Goal: Share content

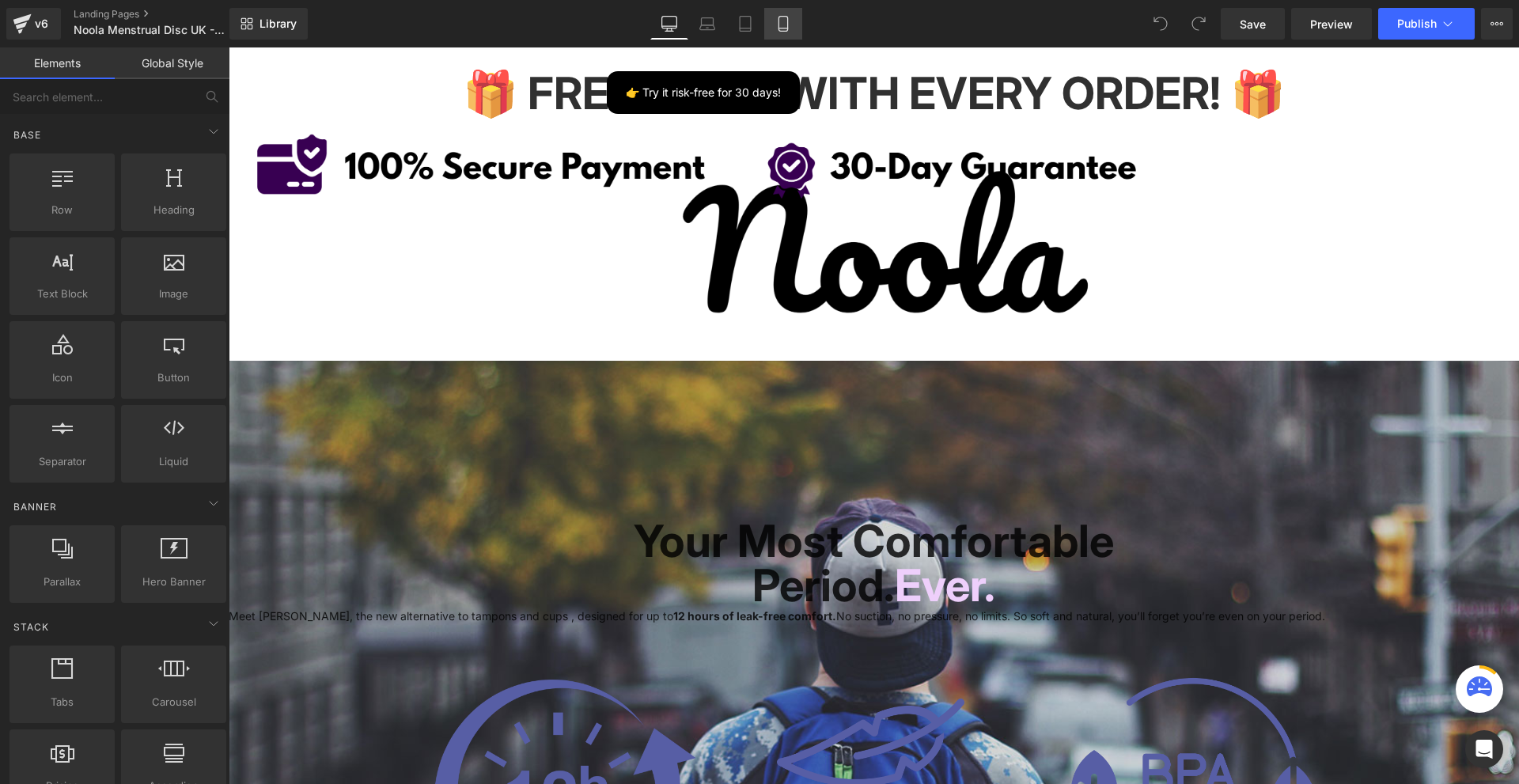
click at [782, 13] on link "Mobile" at bounding box center [782, 23] width 38 height 31
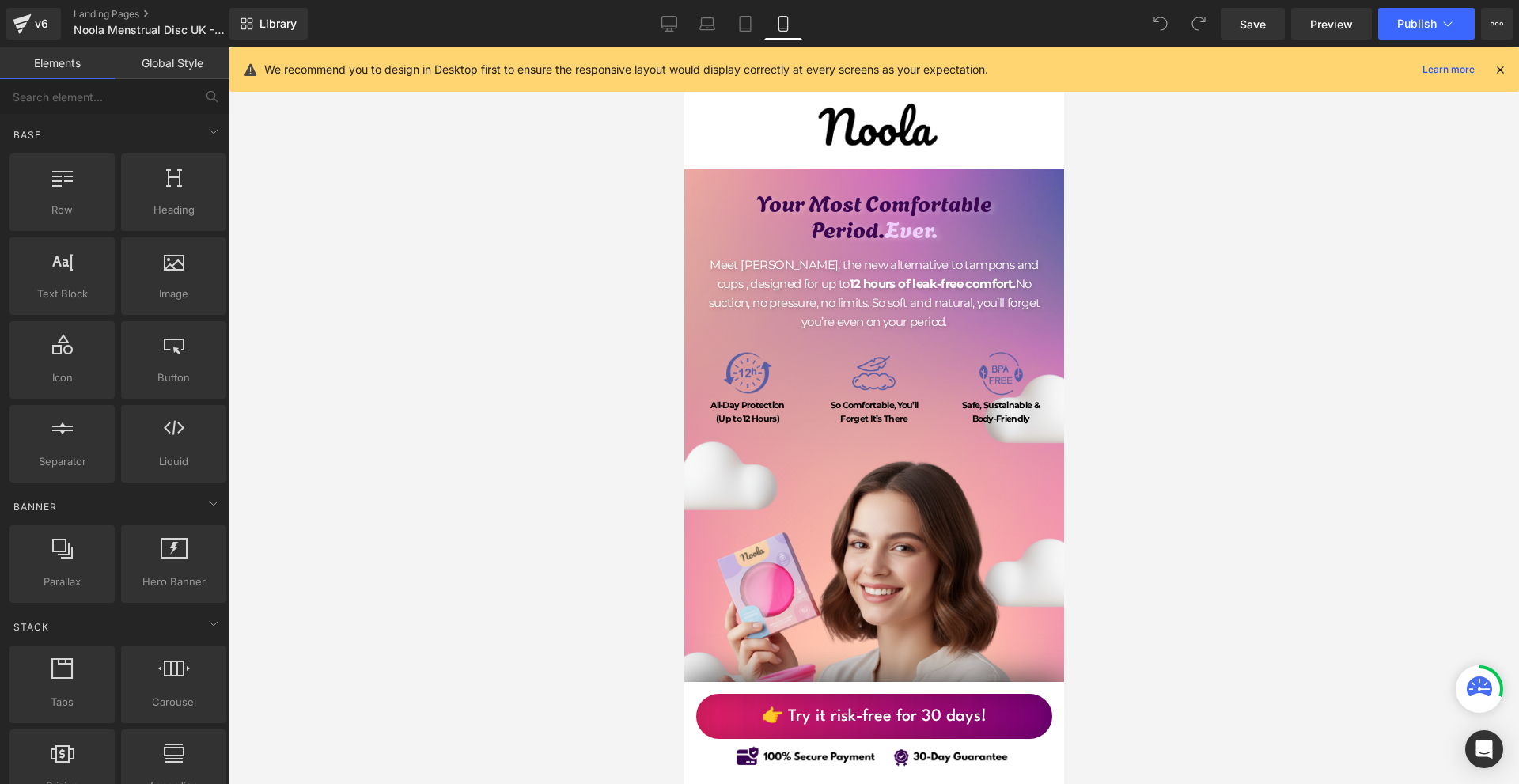
click at [1504, 68] on icon at bounding box center [1500, 69] width 15 height 15
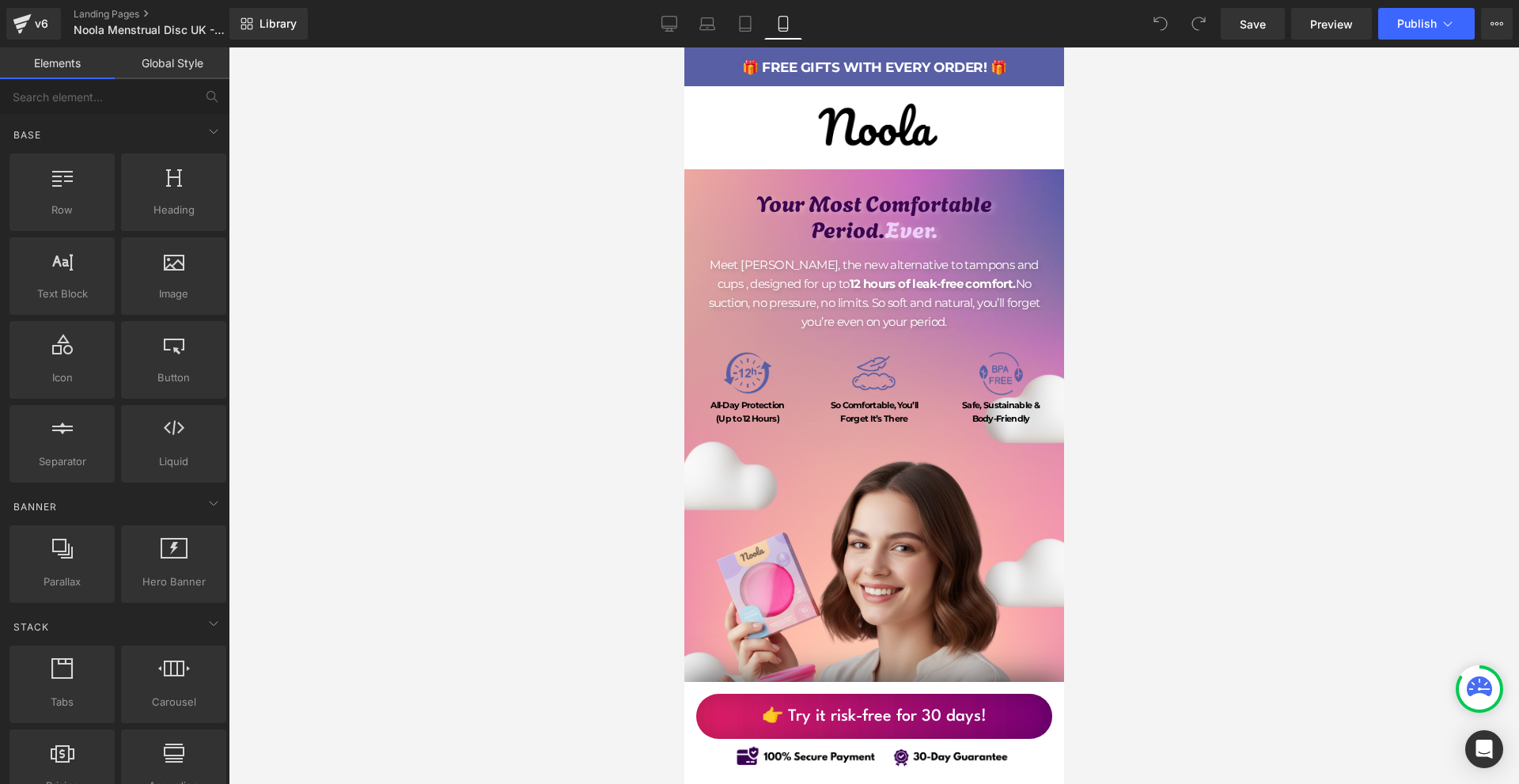
click at [899, 707] on span "👉 Try it risk-free for 30 days!" at bounding box center [873, 717] width 225 height 27
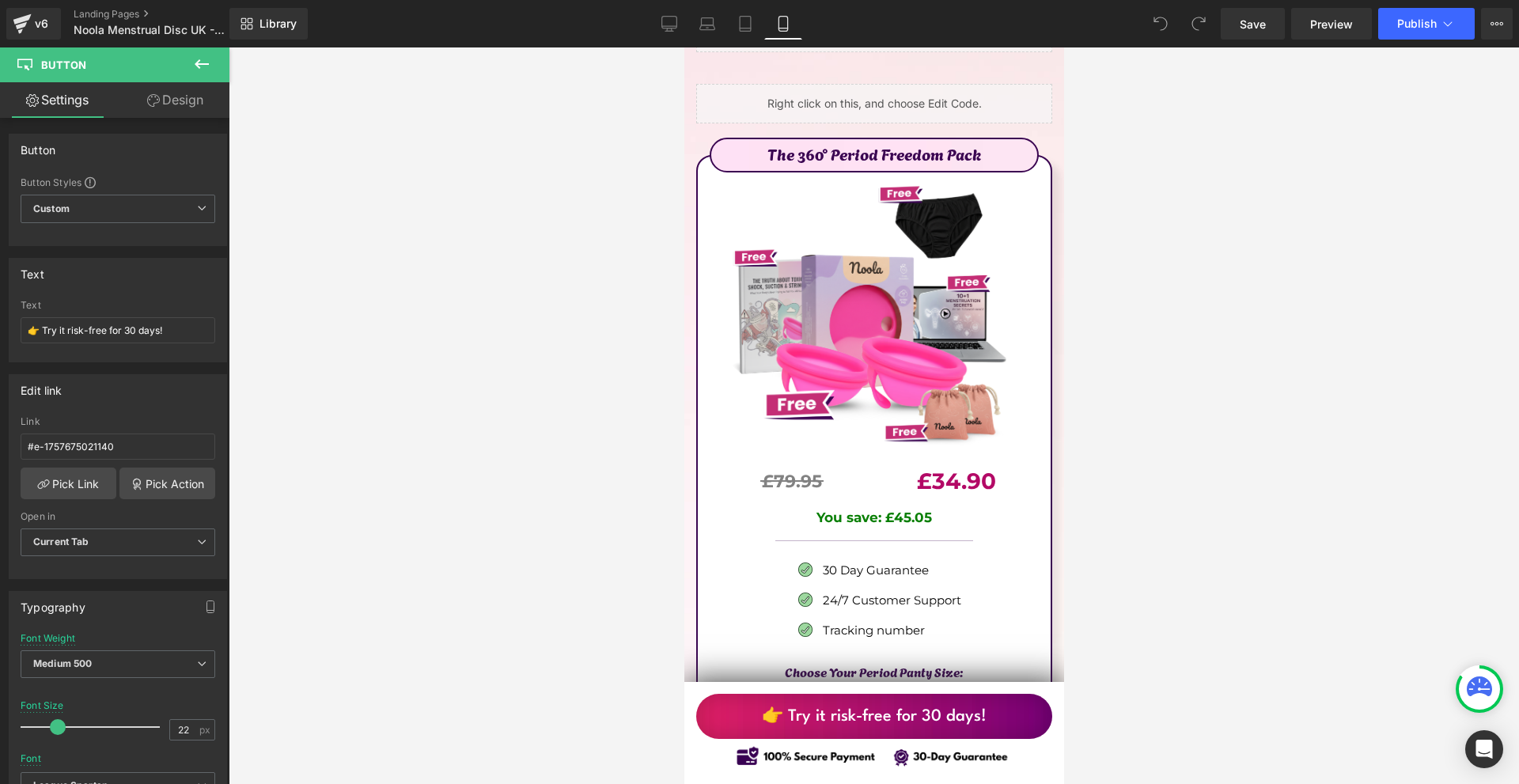
scroll to position [9181, 0]
click at [1511, 34] on button "View Live Page View with current Template Save Template to Library Schedule Pub…" at bounding box center [1496, 23] width 31 height 31
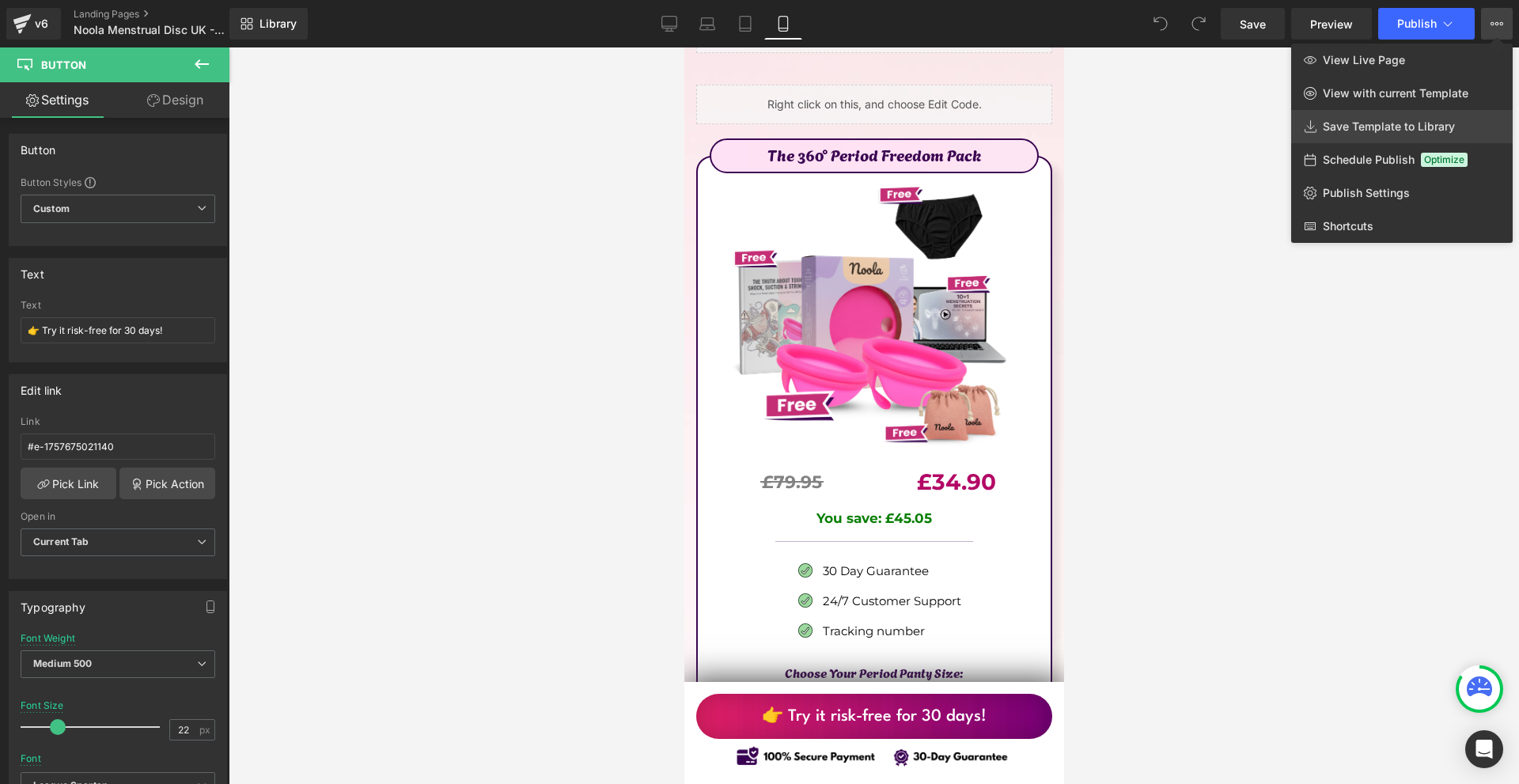
click at [1388, 133] on span "Save Template to Library" at bounding box center [1389, 127] width 132 height 15
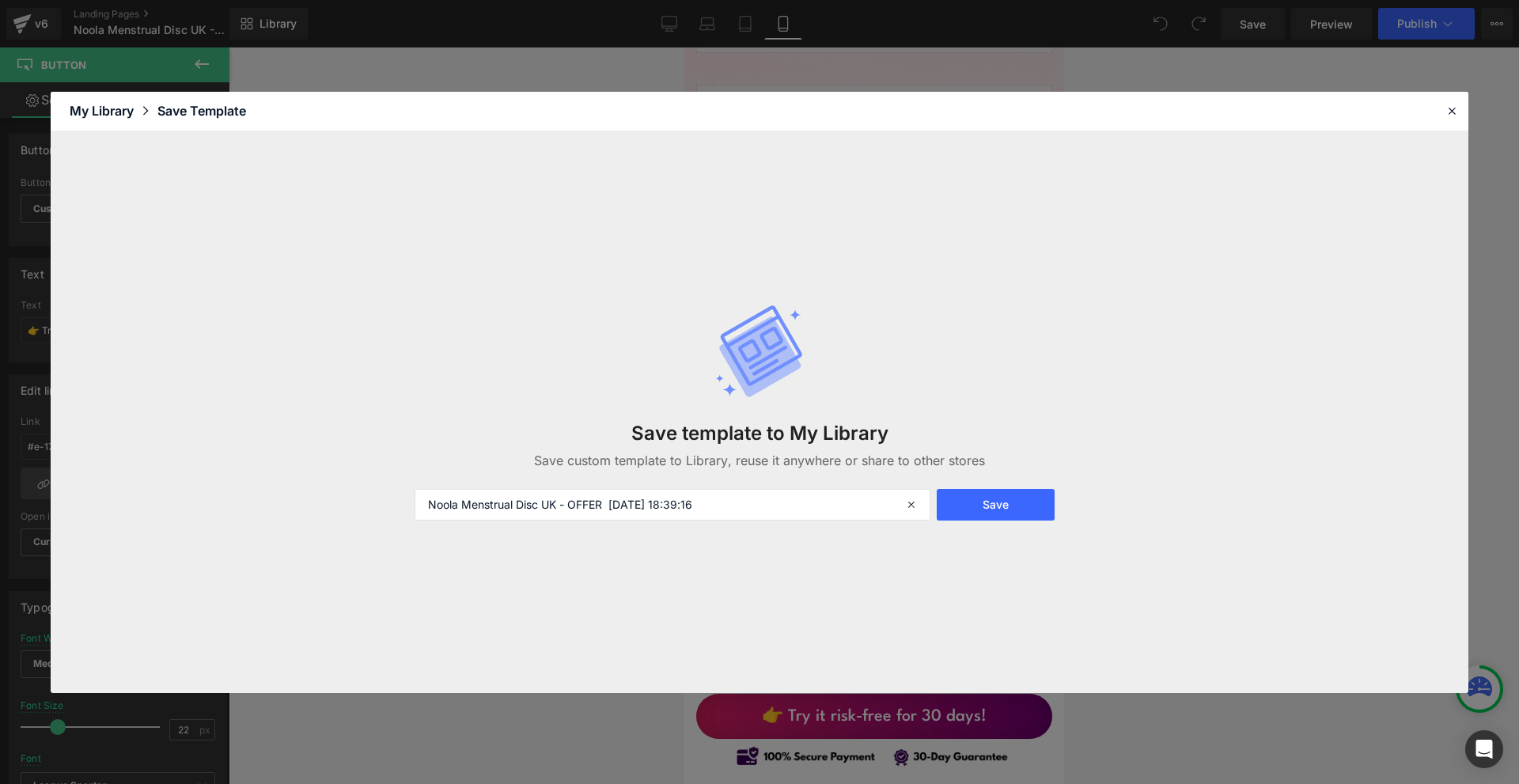
click at [707, 483] on div "Save template to My Library Save custom template to Library, reuse it anywhere …" at bounding box center [759, 411] width 709 height 280
click at [704, 490] on input "Noola Menstrual Disc UK - OFFER [DATE] 18:39:16" at bounding box center [672, 504] width 515 height 31
type input "360 PERIOD PACK"
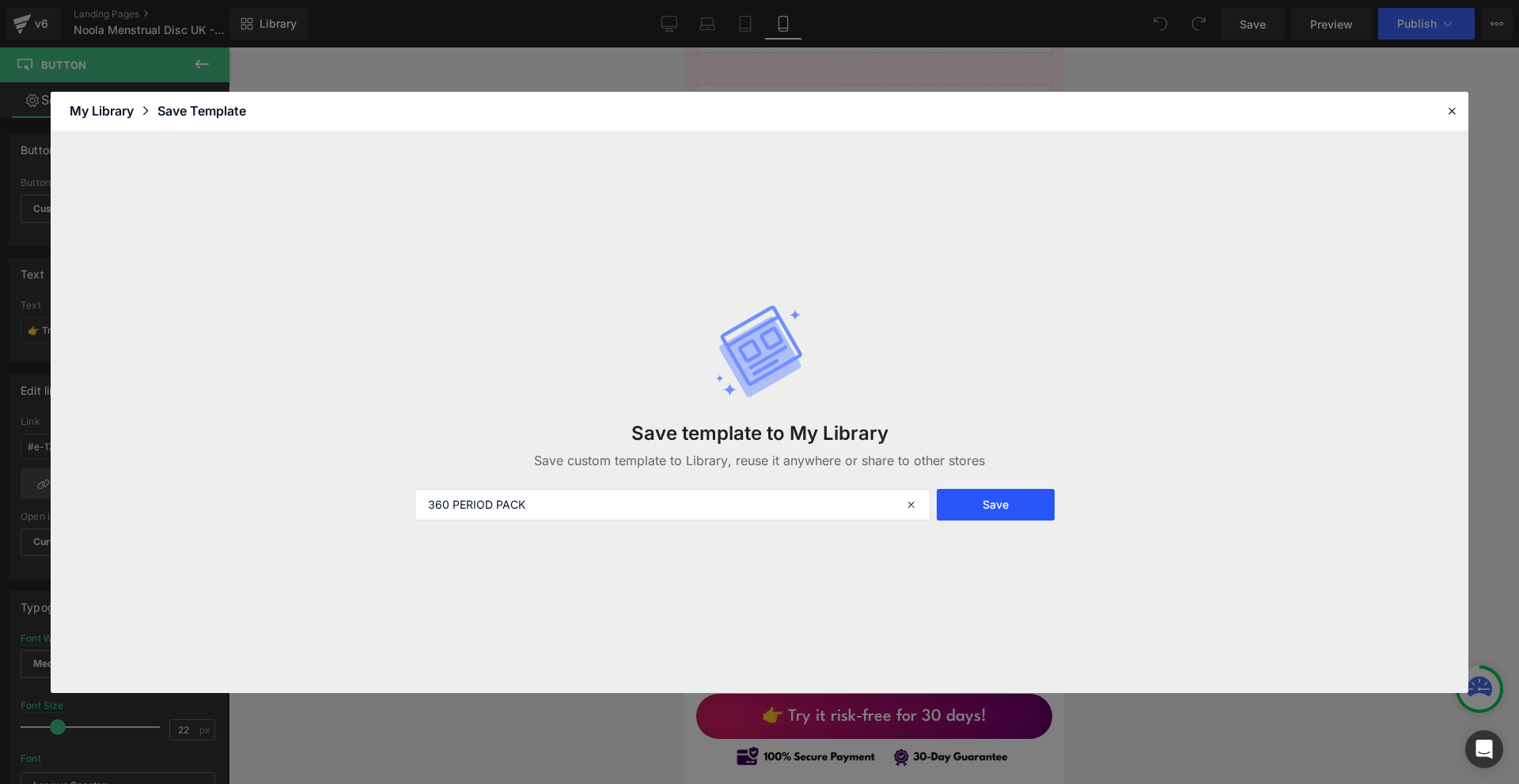
click at [954, 501] on button "Save" at bounding box center [995, 504] width 118 height 31
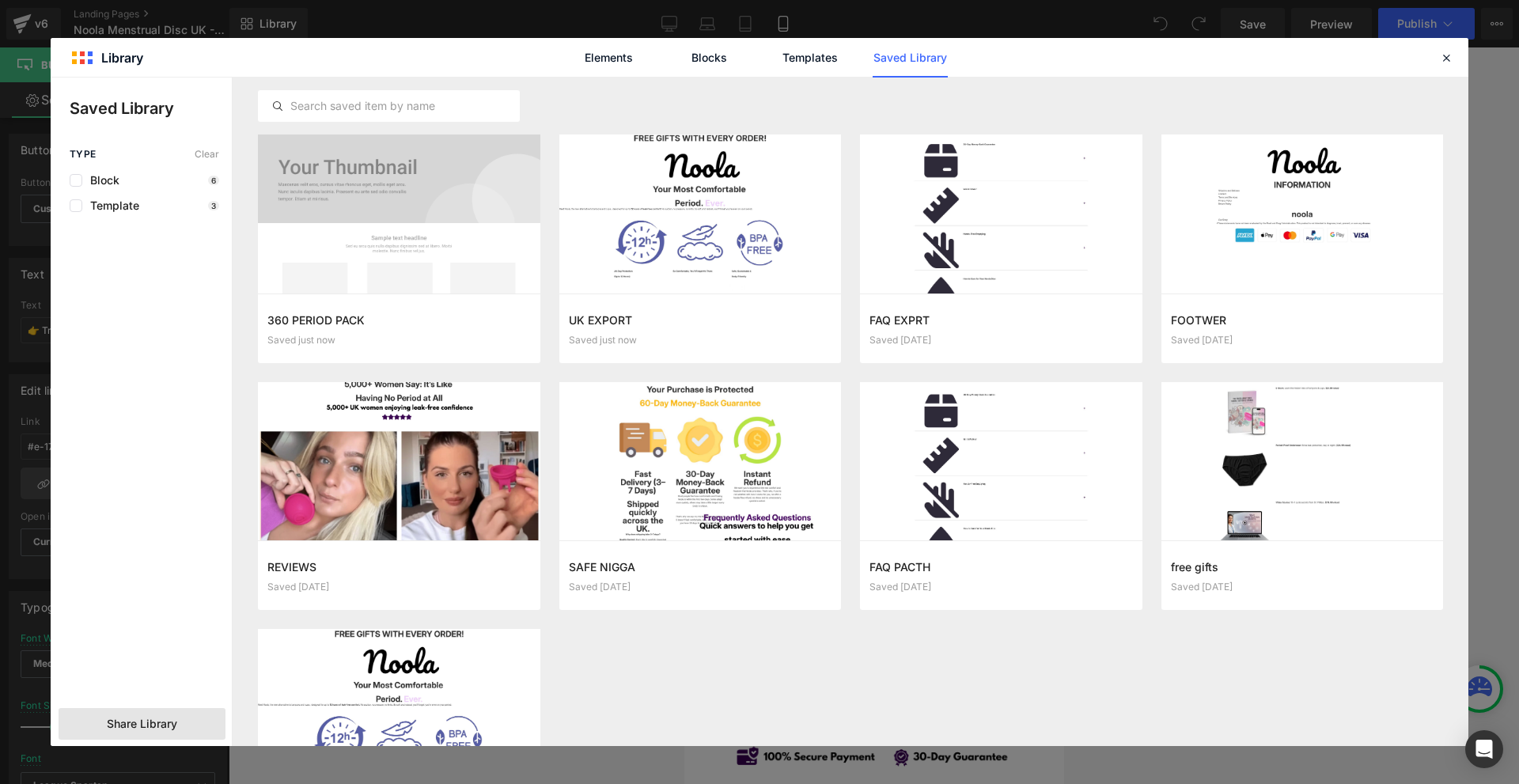
click at [205, 718] on div "Share Library" at bounding box center [142, 724] width 167 height 31
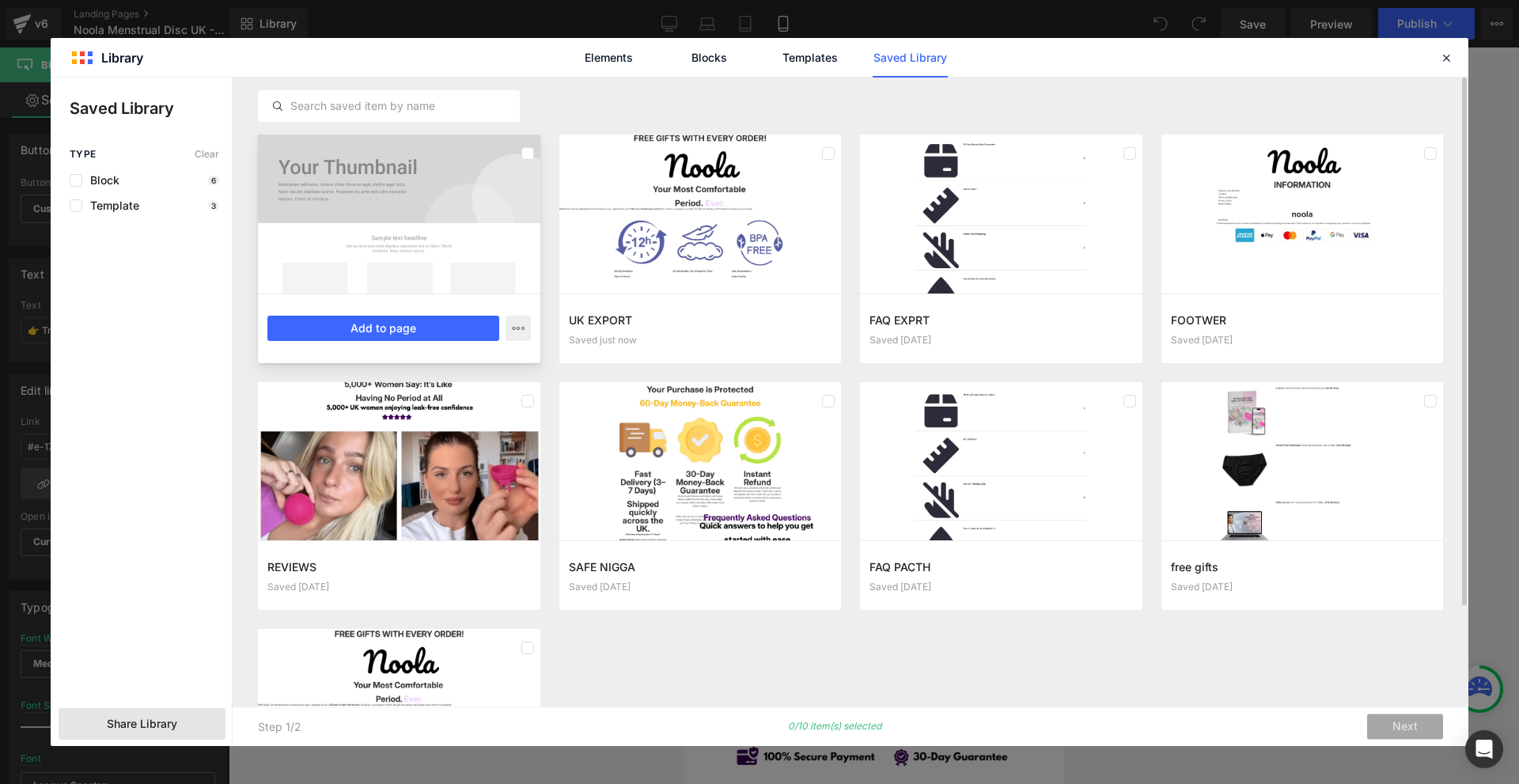
click at [411, 233] on div at bounding box center [399, 214] width 282 height 159
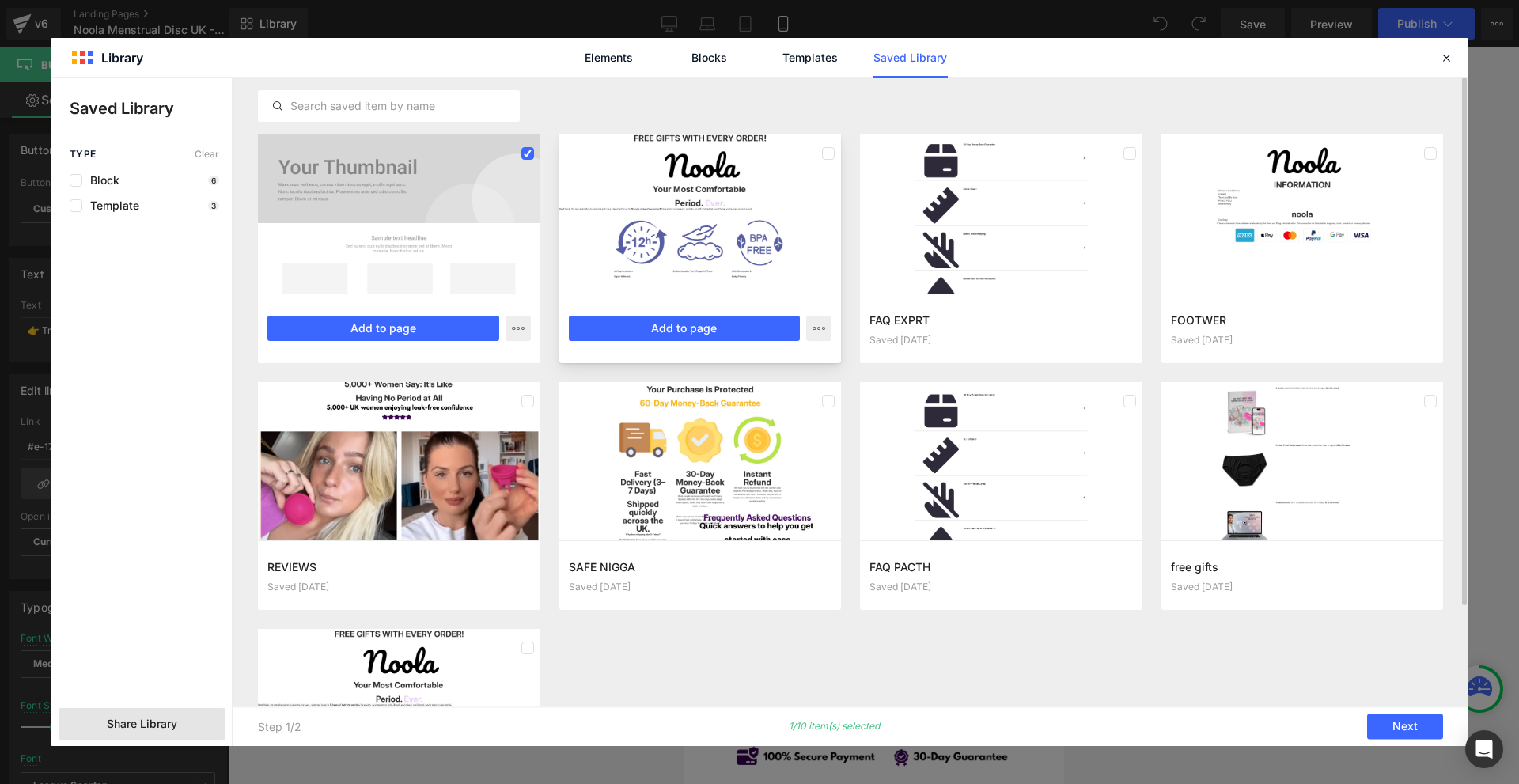
click at [628, 199] on div at bounding box center [700, 214] width 282 height 159
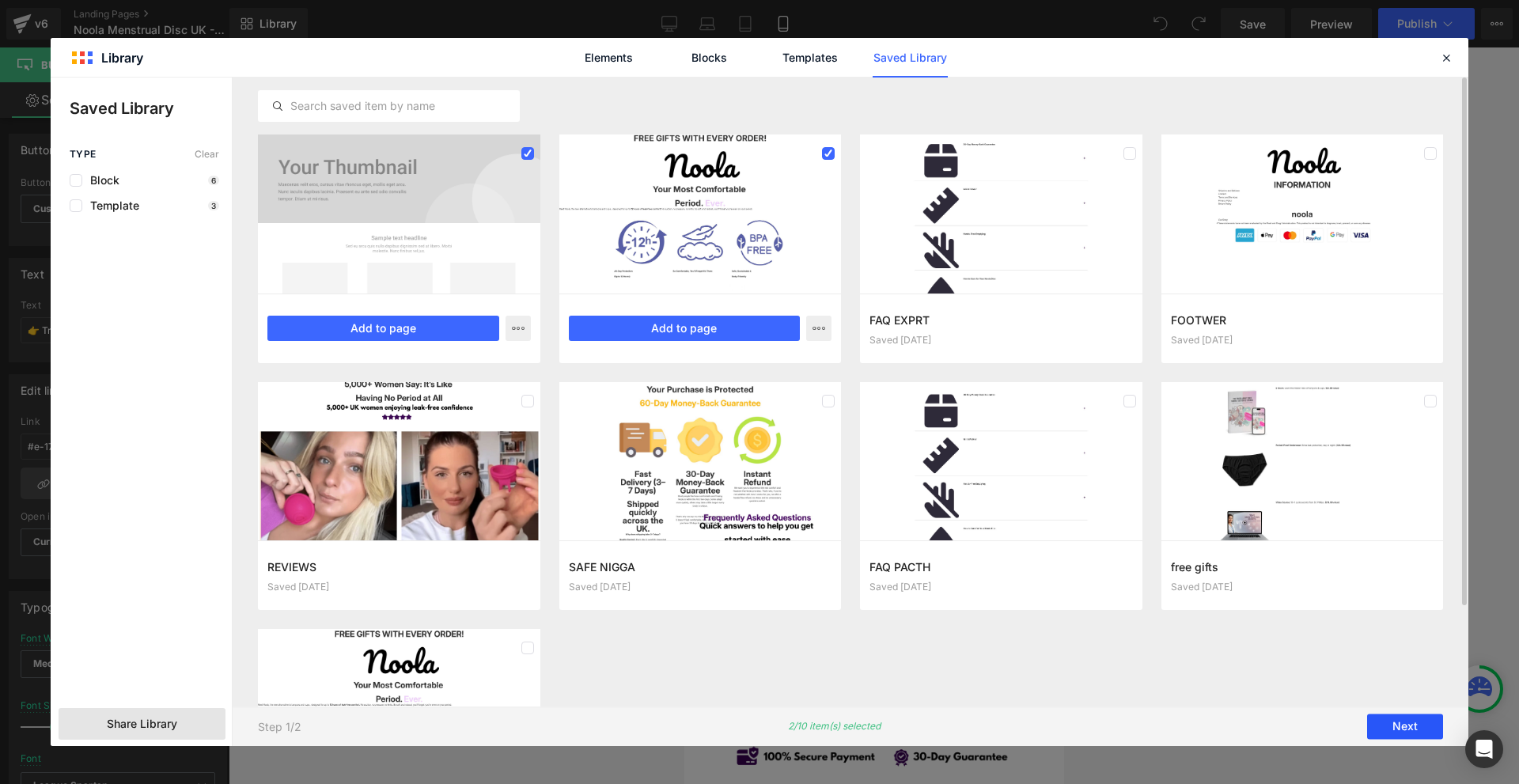
click at [1402, 722] on button "Next" at bounding box center [1405, 727] width 76 height 25
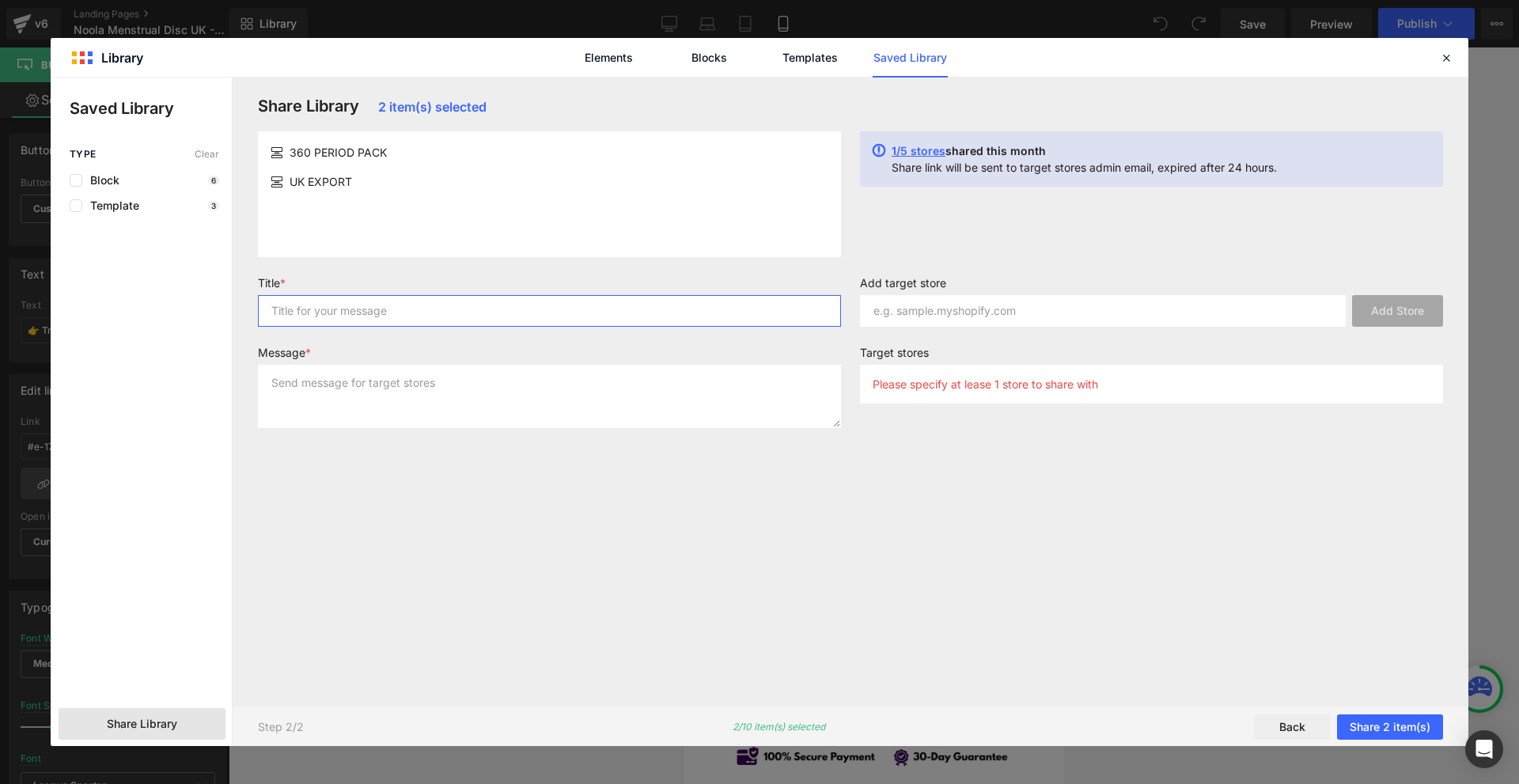
click at [391, 311] on input "text" at bounding box center [549, 311] width 583 height 31
type input "ASD"
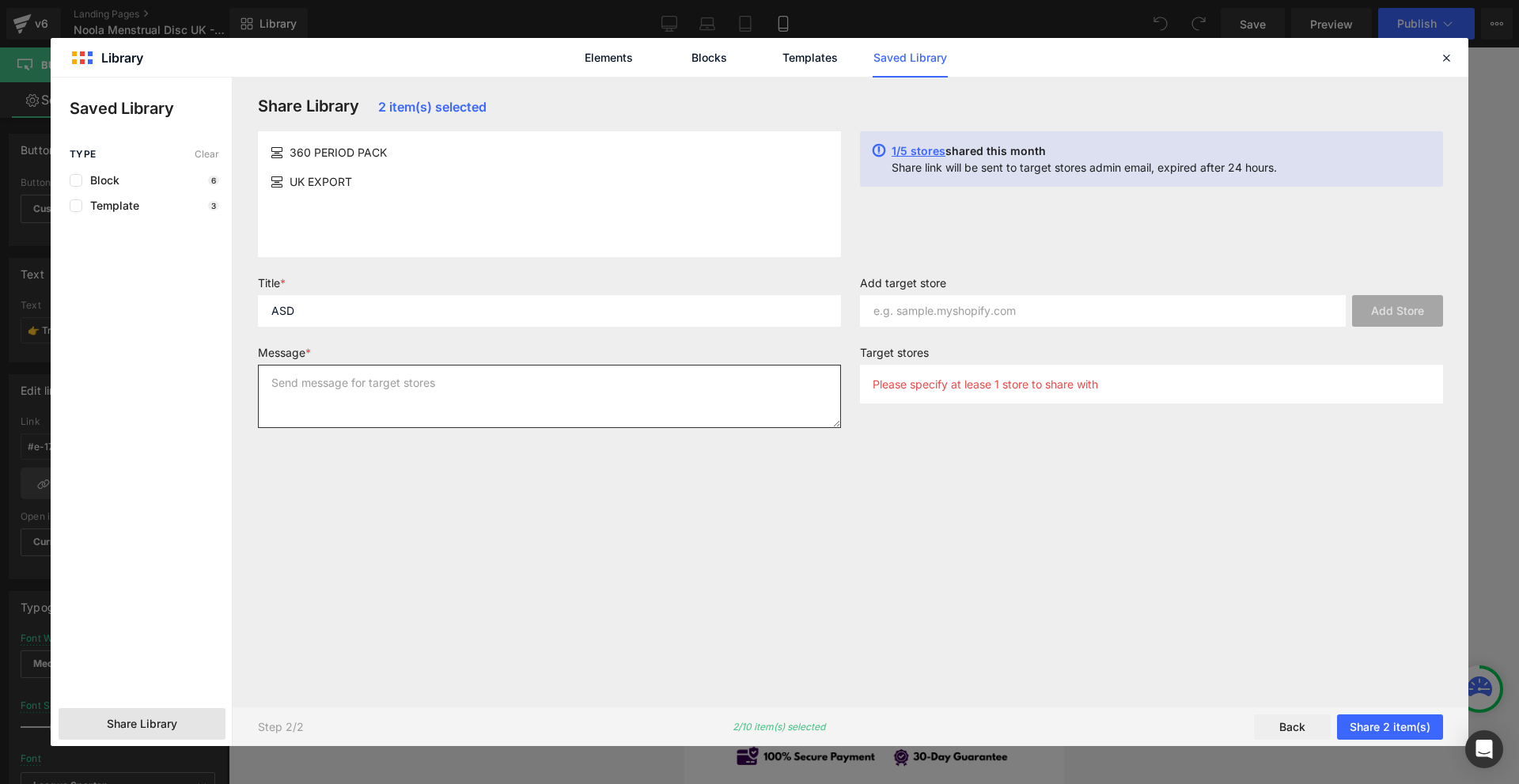
click at [362, 377] on textarea at bounding box center [549, 396] width 583 height 63
type textarea "ASD"
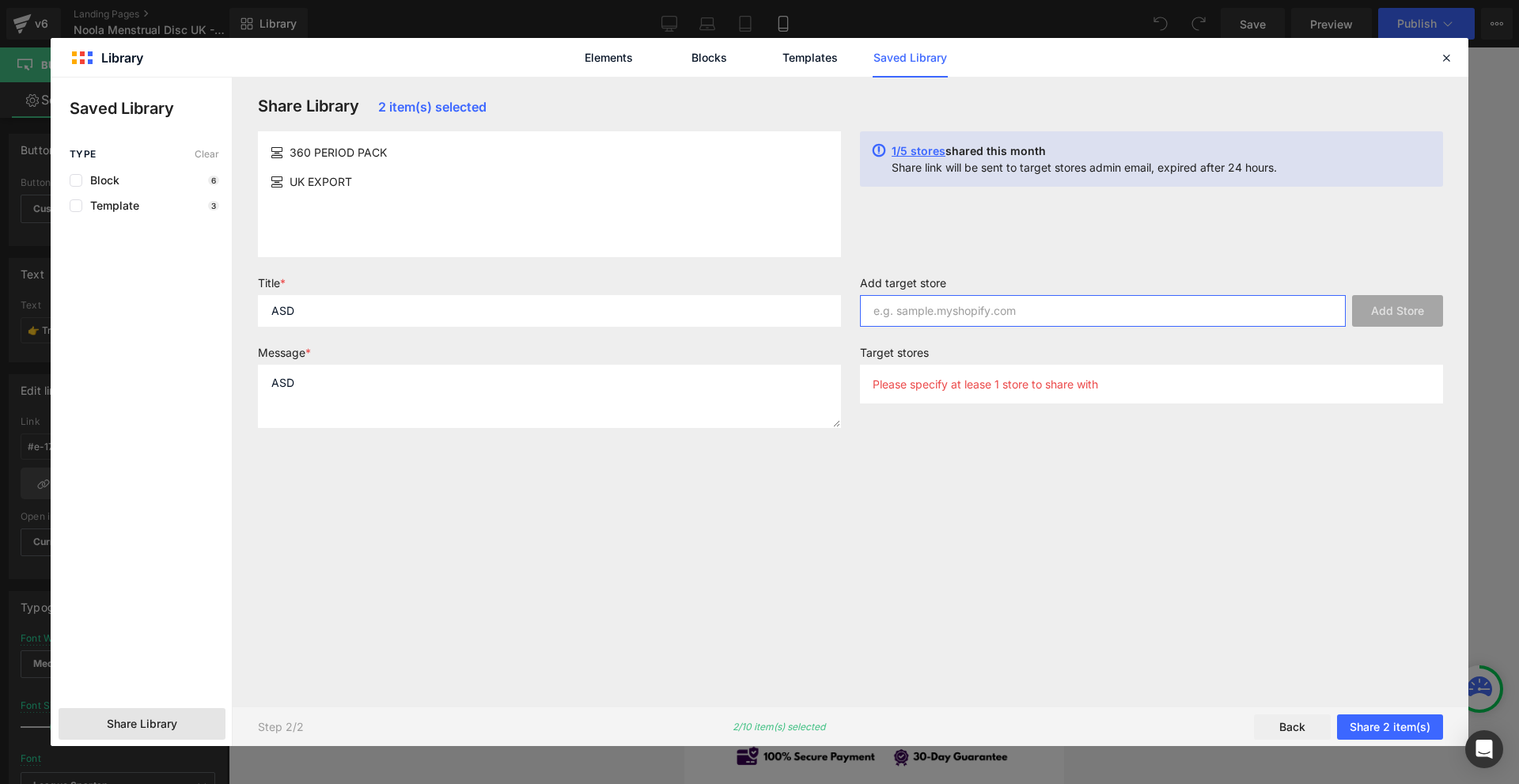
click at [885, 317] on input "text" at bounding box center [1103, 311] width 486 height 31
paste input "[DOMAIN_NAME]"
type input "[DOMAIN_NAME]"
click at [1417, 318] on button "Add Store" at bounding box center [1397, 311] width 91 height 31
click at [1379, 725] on button "Share 2 item(s)" at bounding box center [1389, 727] width 106 height 25
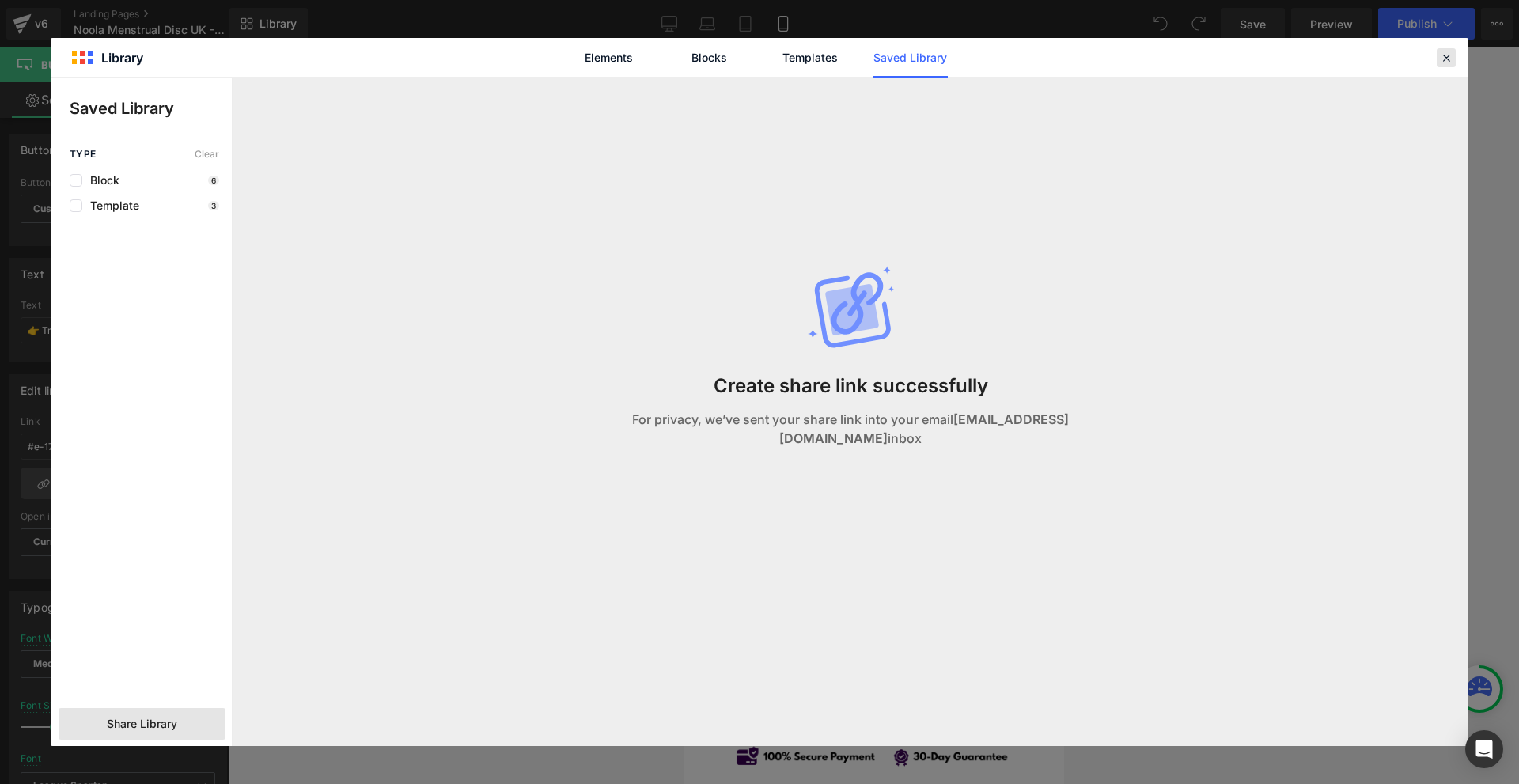
click at [1437, 62] on div at bounding box center [1446, 58] width 19 height 19
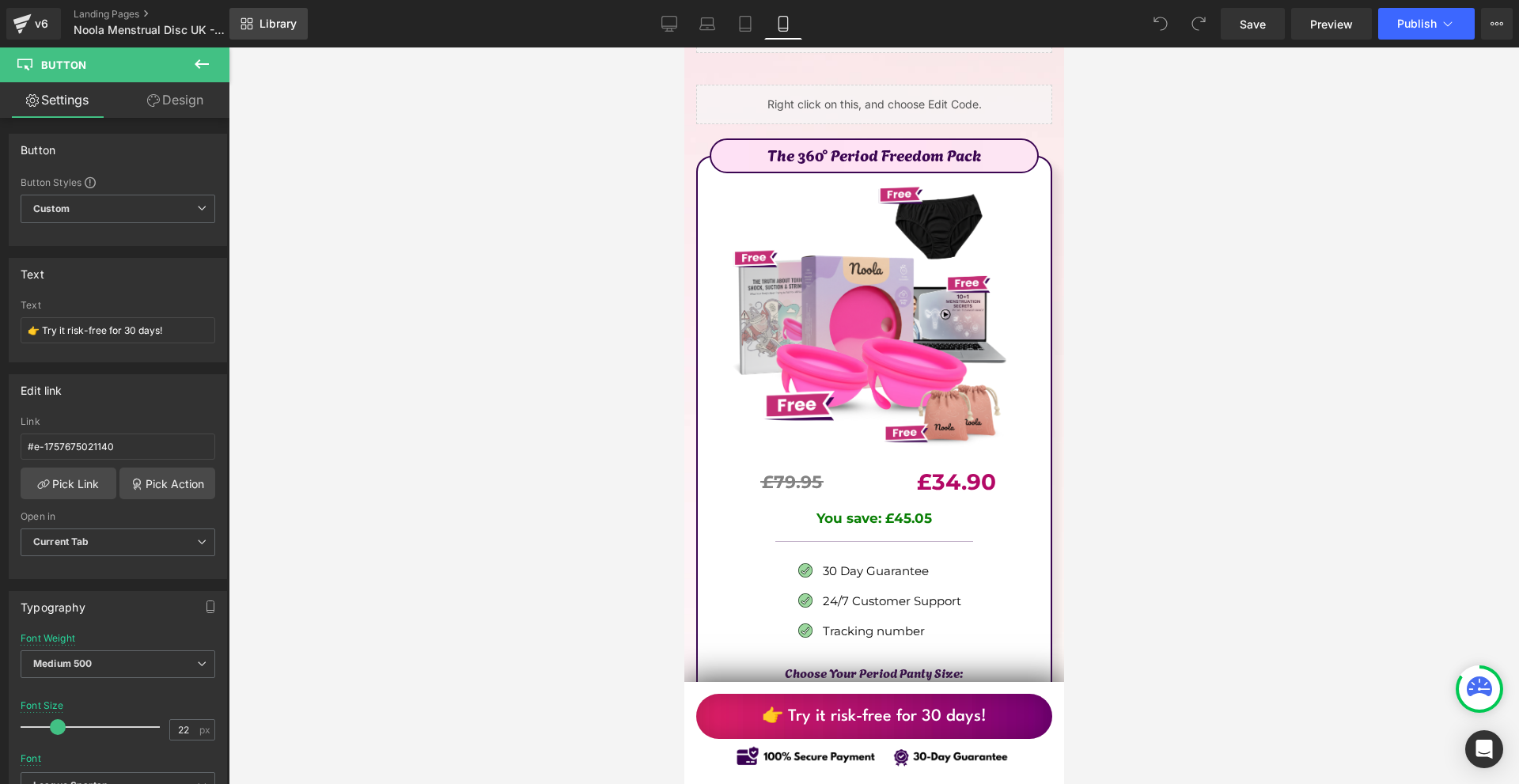
click at [268, 23] on span "Library" at bounding box center [278, 24] width 37 height 15
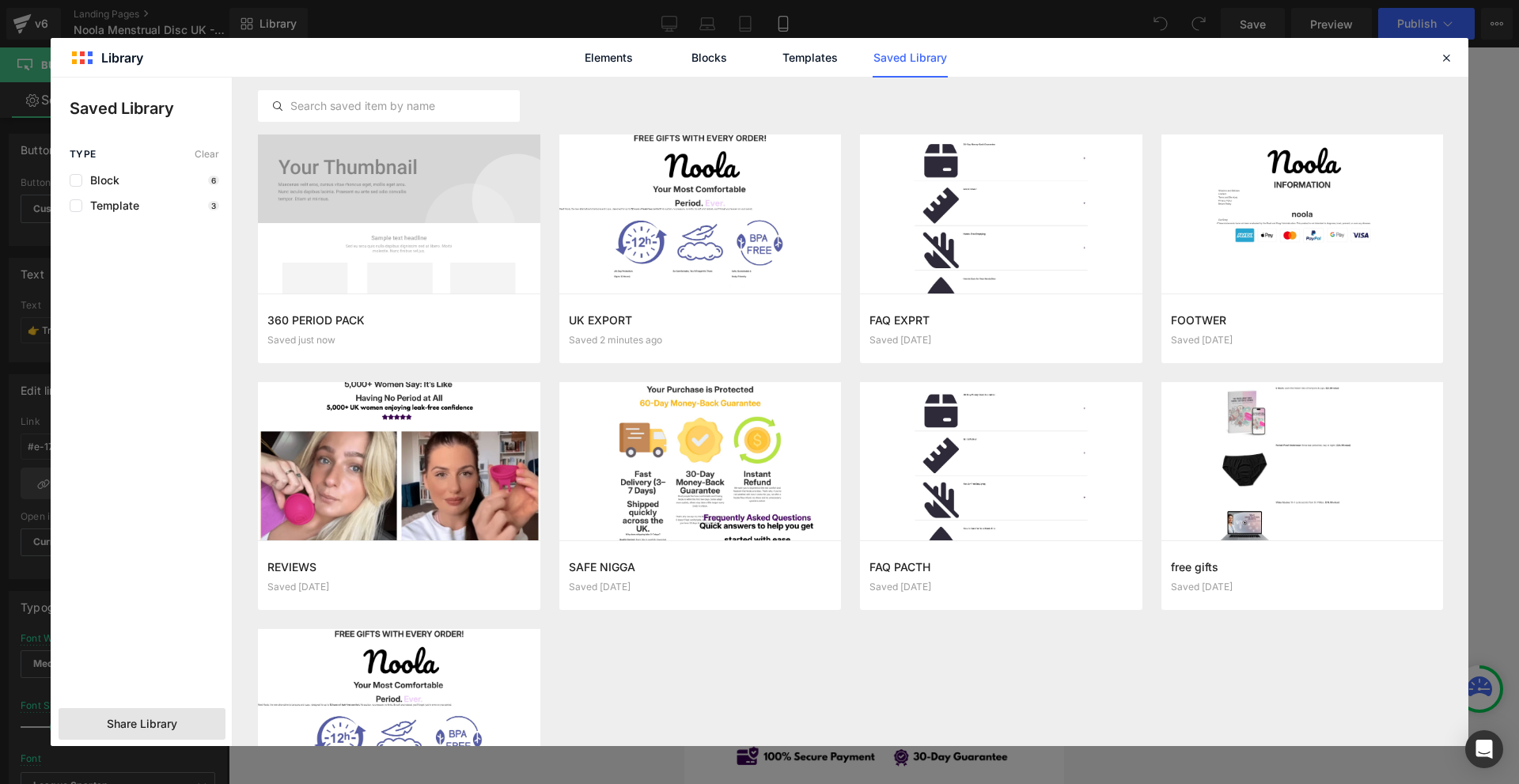
click at [126, 719] on span "Share Library" at bounding box center [141, 724] width 70 height 16
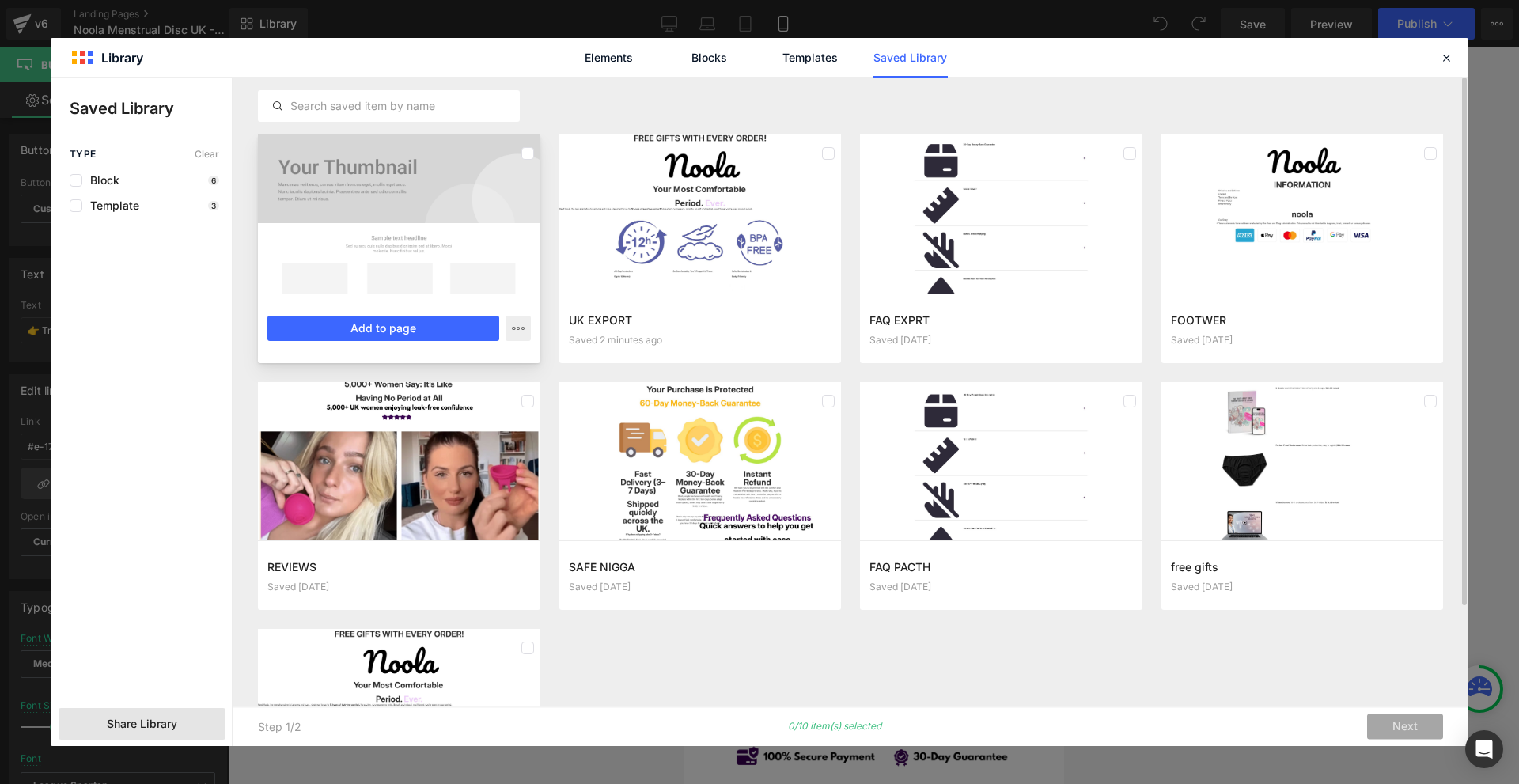
click at [381, 259] on div at bounding box center [399, 214] width 282 height 159
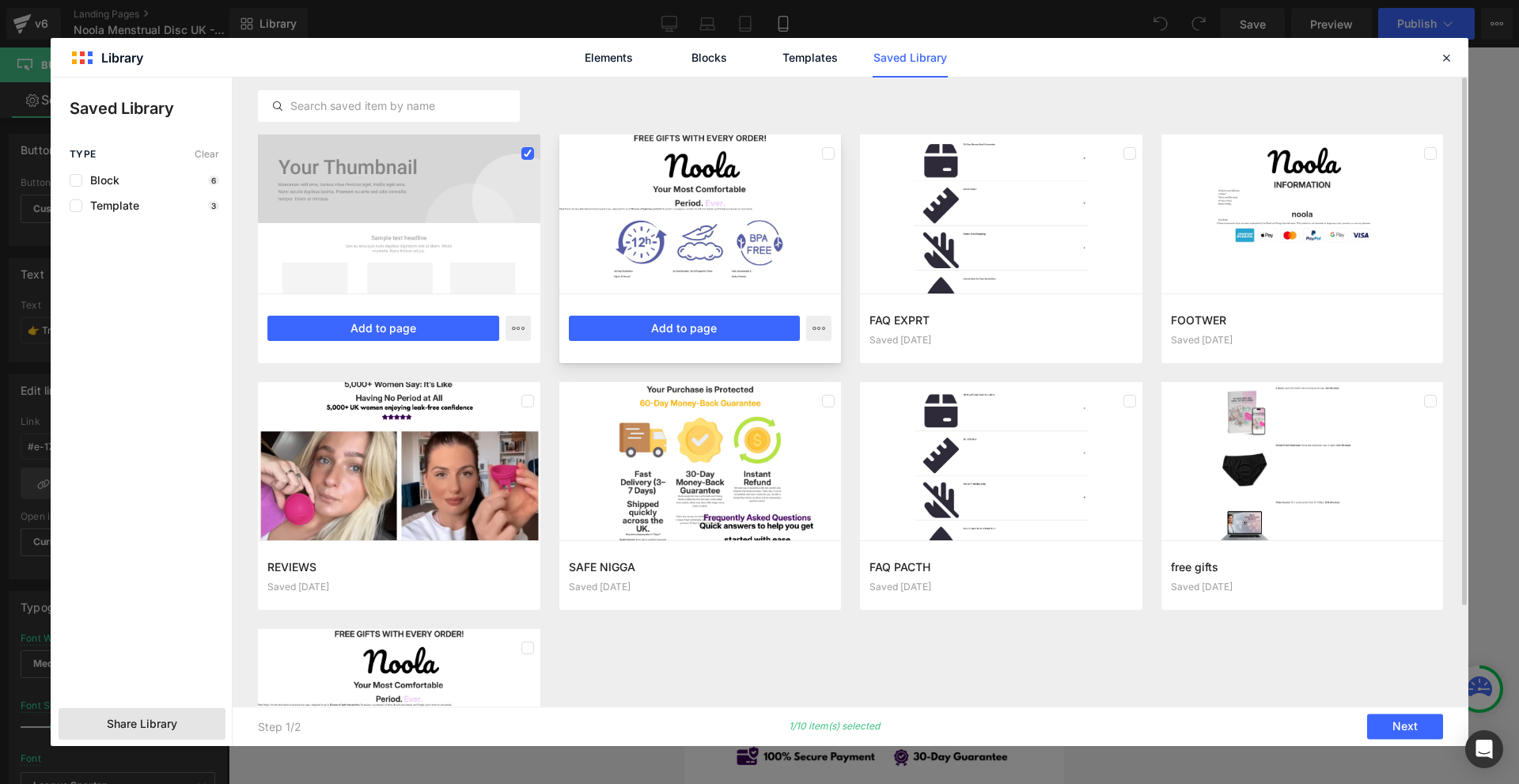
click at [653, 252] on div at bounding box center [700, 214] width 282 height 159
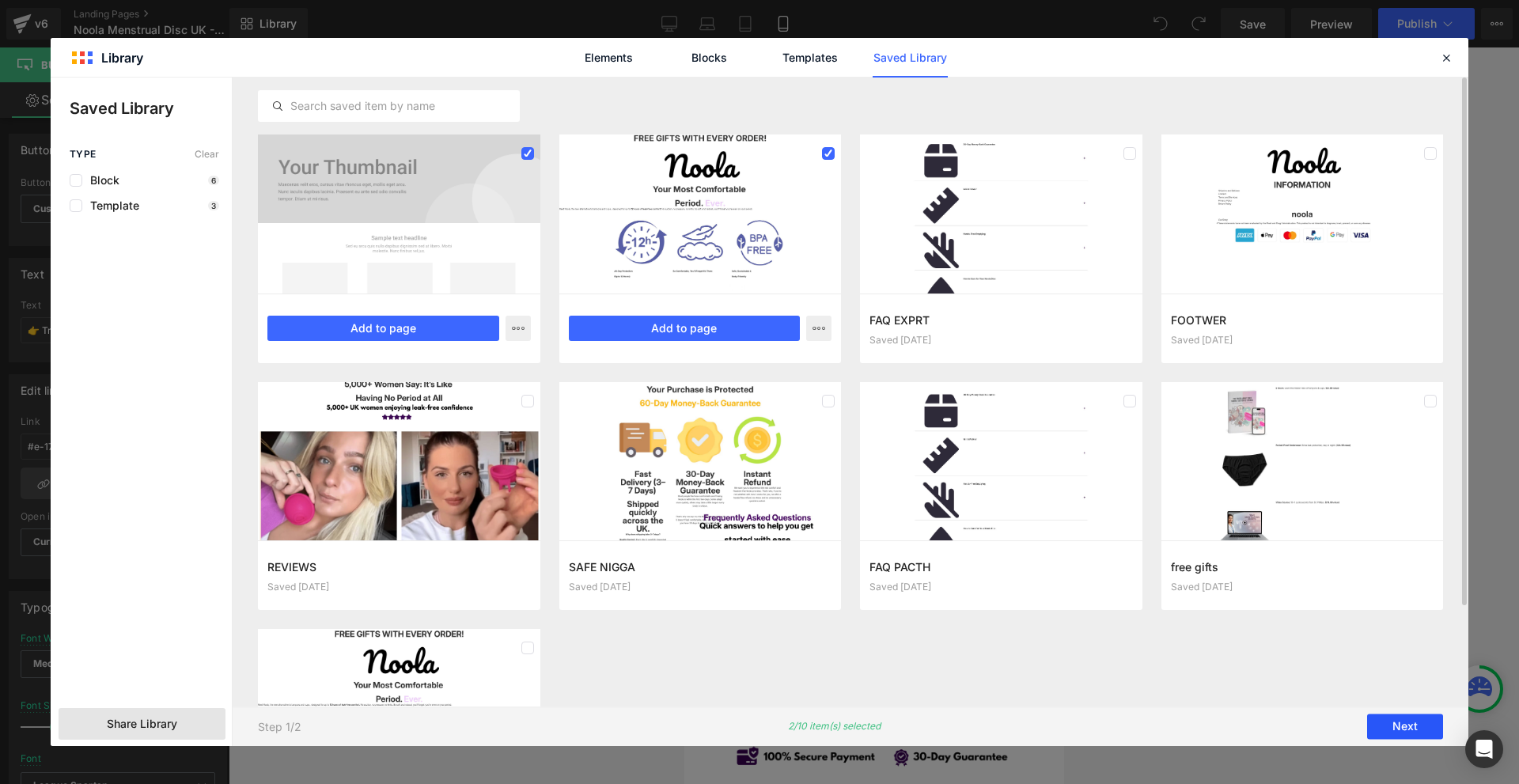
click at [1416, 718] on button "Next" at bounding box center [1405, 727] width 76 height 25
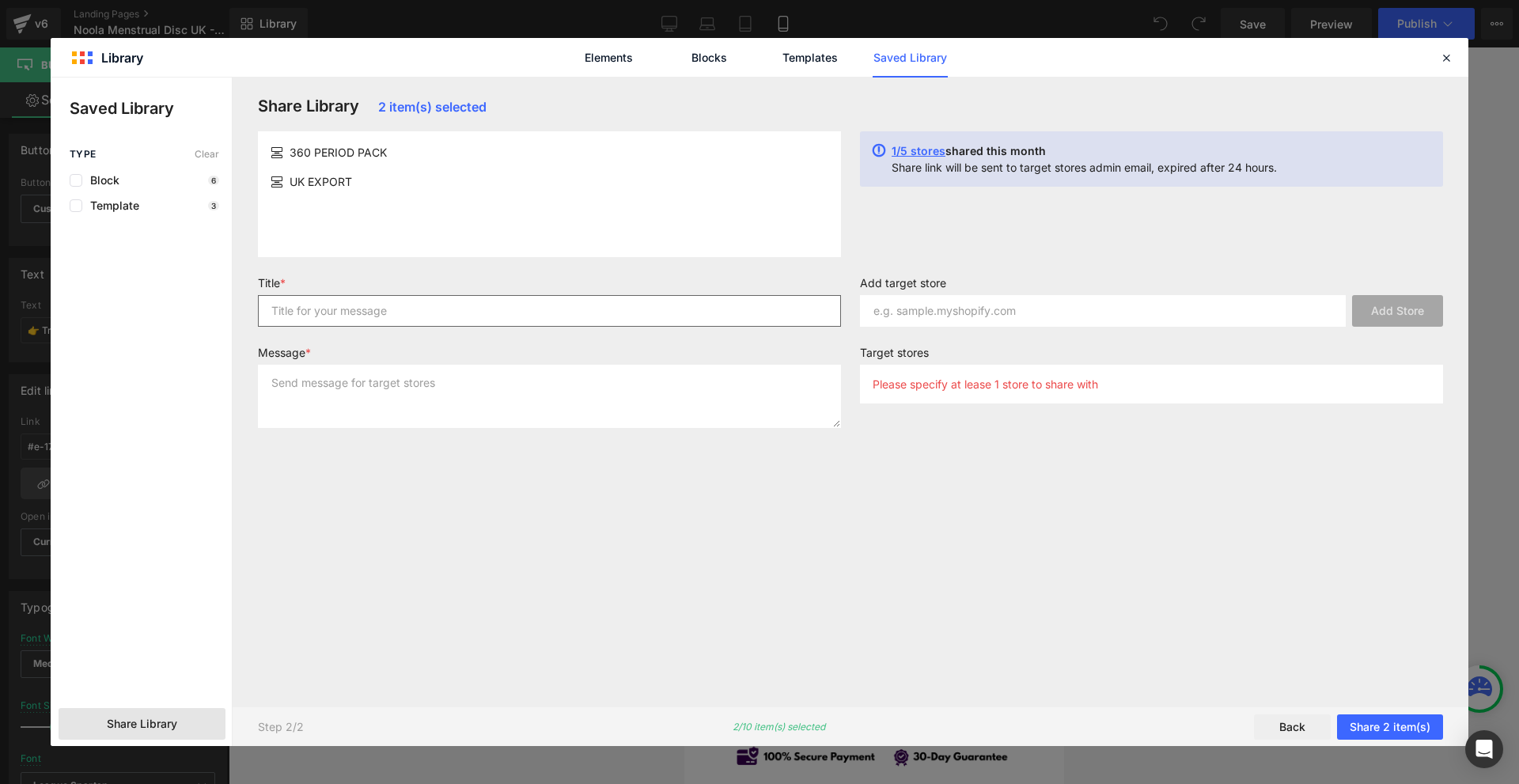
drag, startPoint x: 511, startPoint y: 328, endPoint x: 511, endPoint y: 314, distance: 14.0
click at [511, 323] on div "Title *" at bounding box center [549, 307] width 602 height 63
click at [511, 314] on input "text" at bounding box center [549, 311] width 583 height 31
type input "asd"
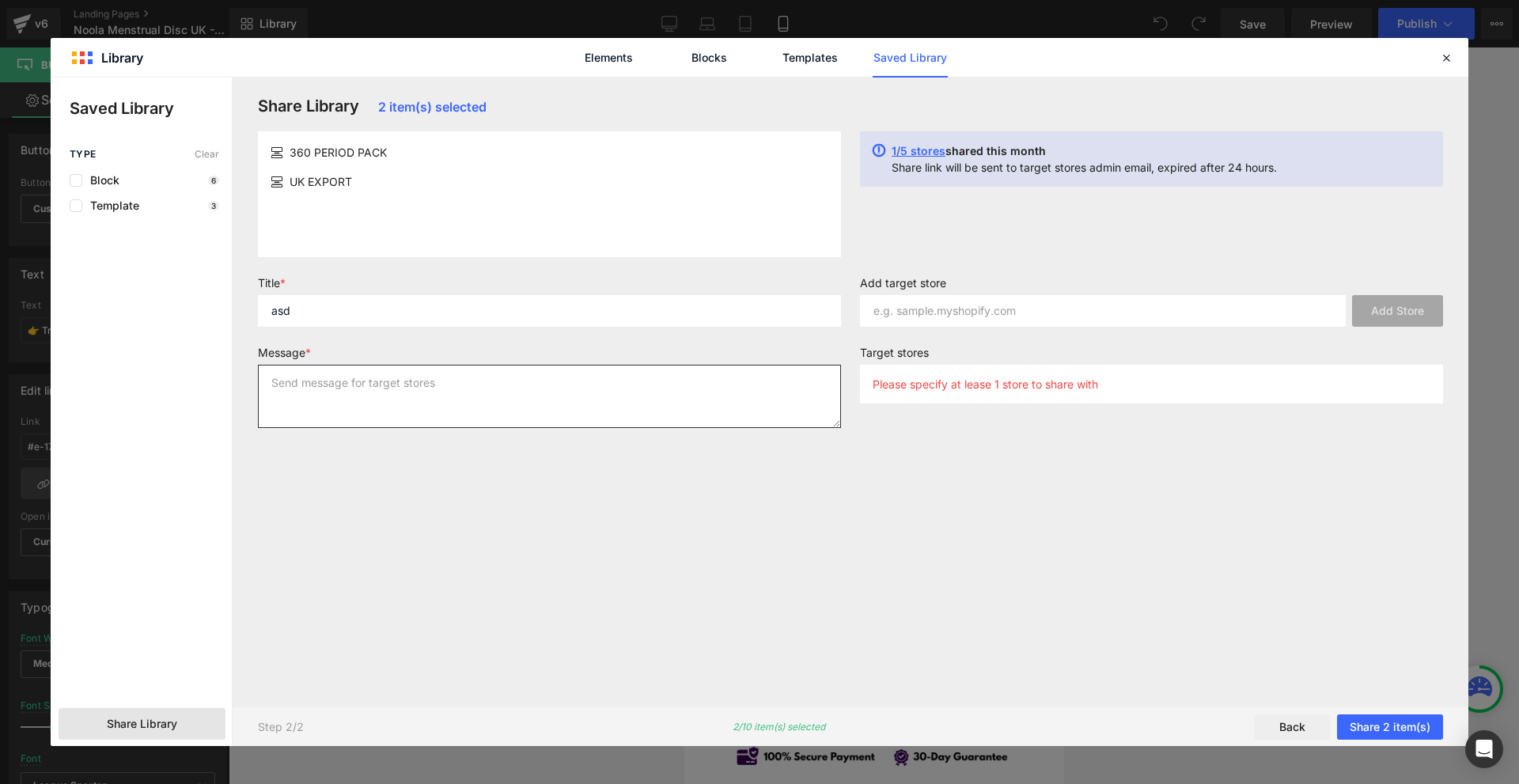
click at [443, 390] on textarea at bounding box center [549, 396] width 583 height 63
type textarea "asd"
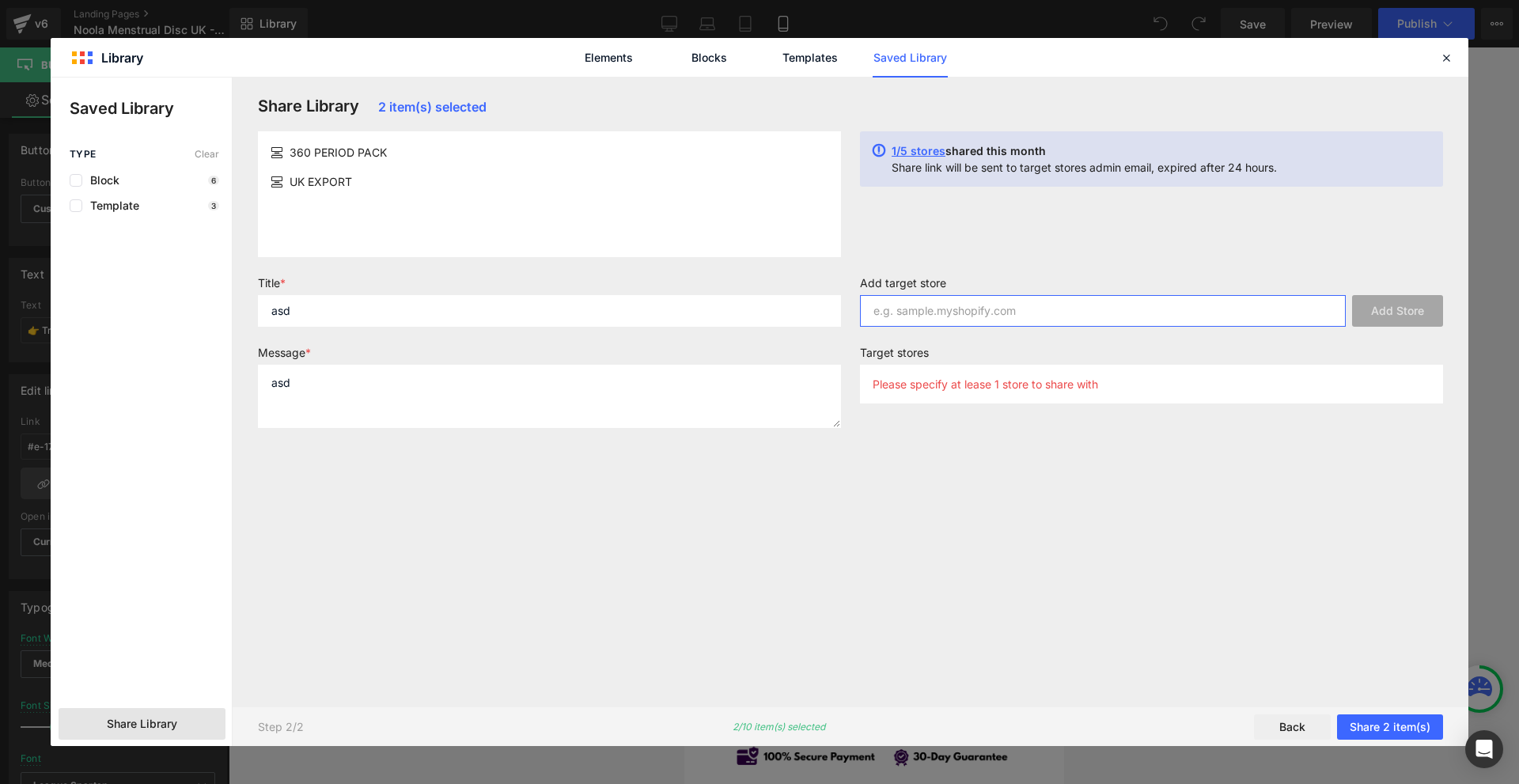
click at [970, 315] on input "text" at bounding box center [1103, 311] width 486 height 31
paste input "[DOMAIN_NAME]"
type input "[DOMAIN_NAME]"
click at [1356, 310] on button "Add Store" at bounding box center [1397, 311] width 91 height 31
click at [1401, 725] on button "Share 2 item(s)" at bounding box center [1389, 727] width 106 height 25
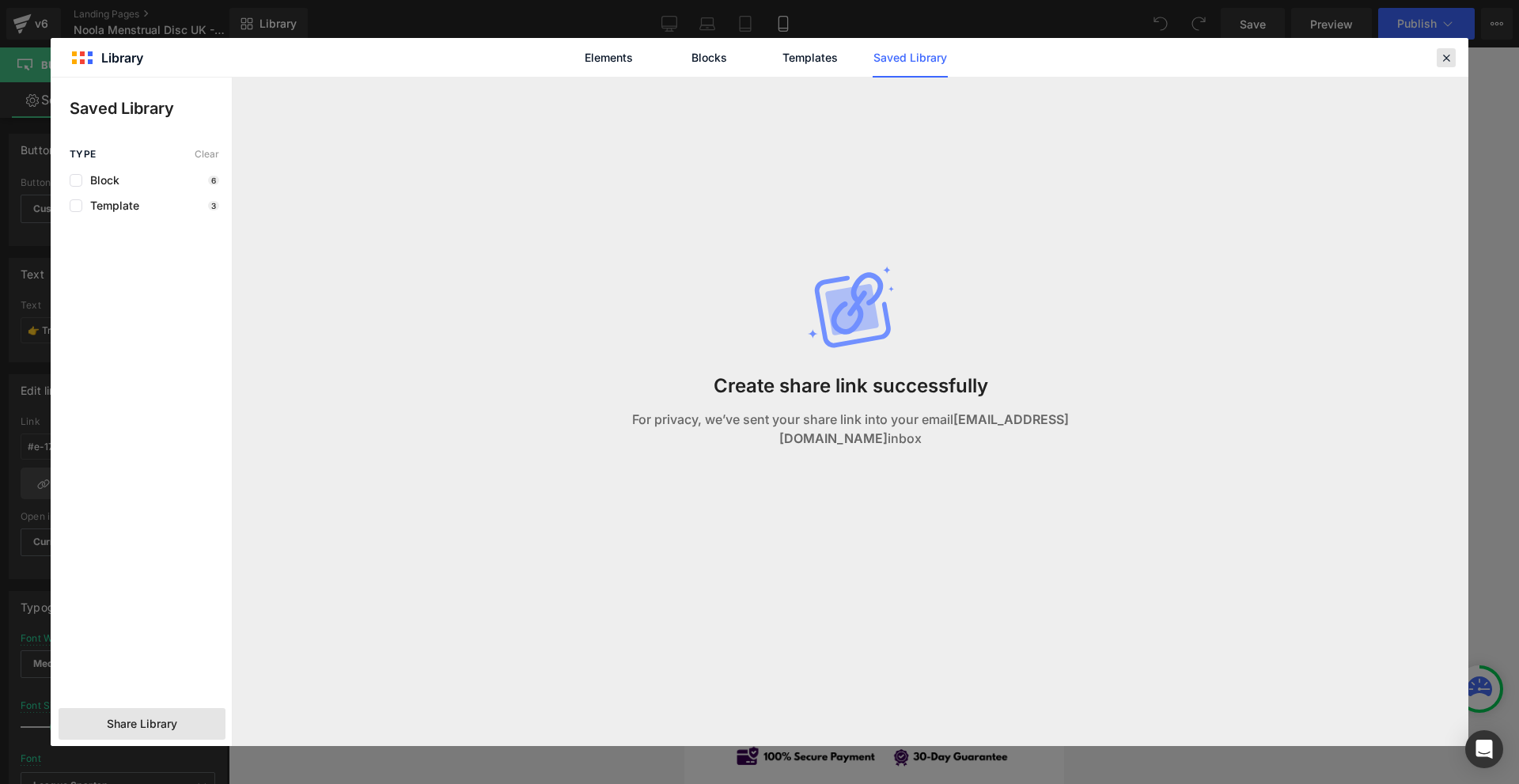
click at [1449, 61] on icon at bounding box center [1446, 58] width 15 height 15
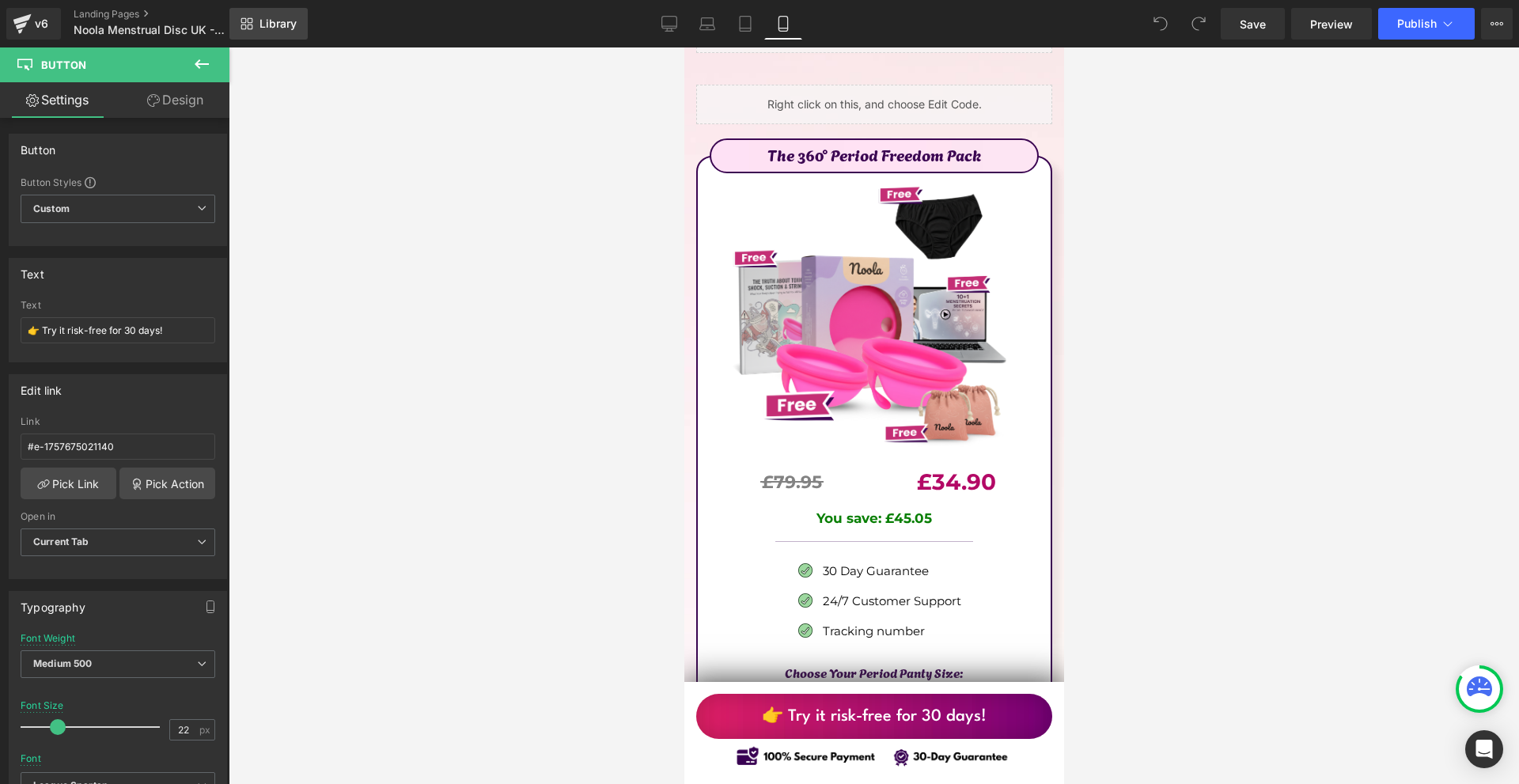
click at [285, 19] on span "Library" at bounding box center [278, 24] width 37 height 15
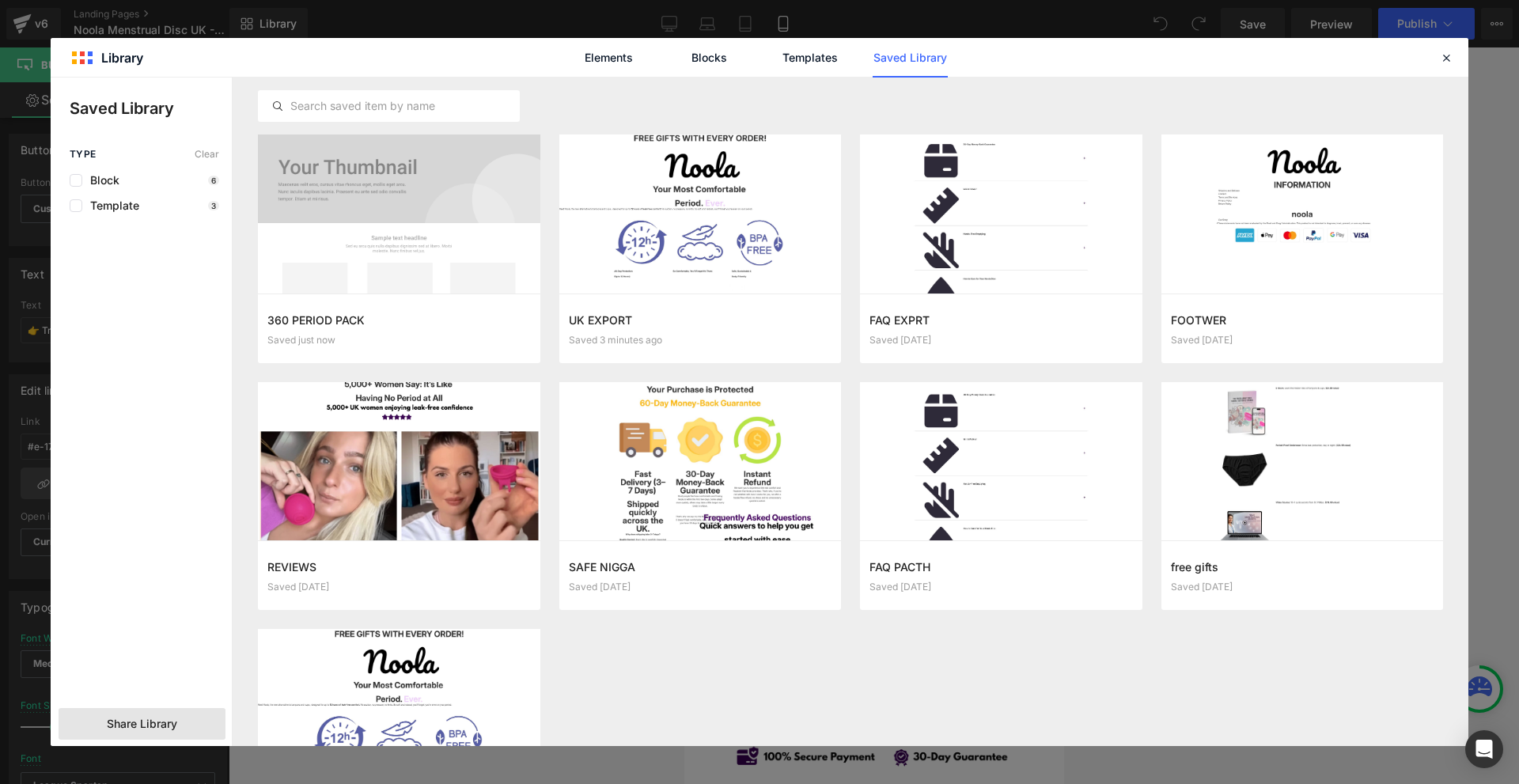
click at [159, 722] on span "Share Library" at bounding box center [141, 724] width 70 height 16
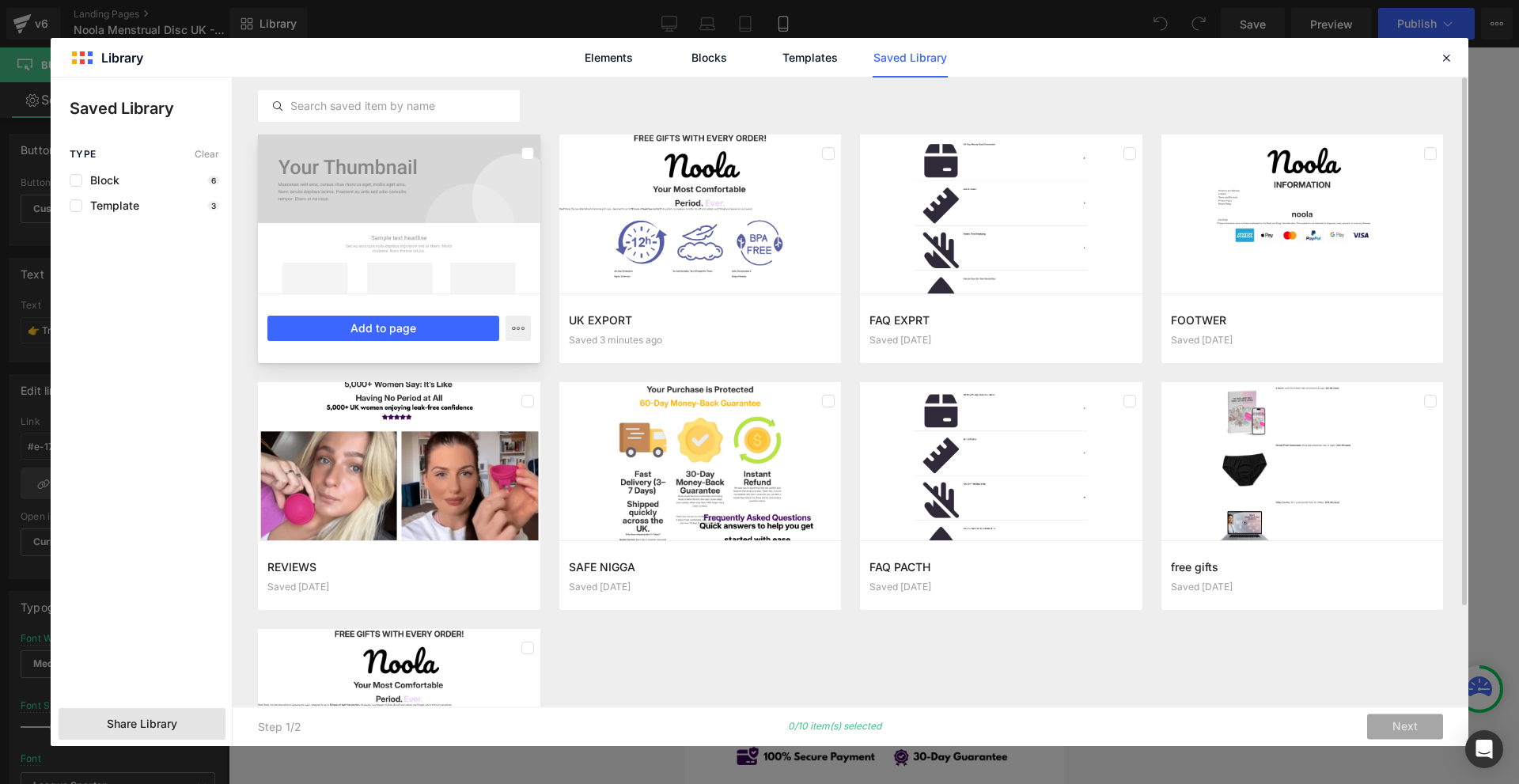
click at [436, 259] on div at bounding box center [399, 214] width 282 height 159
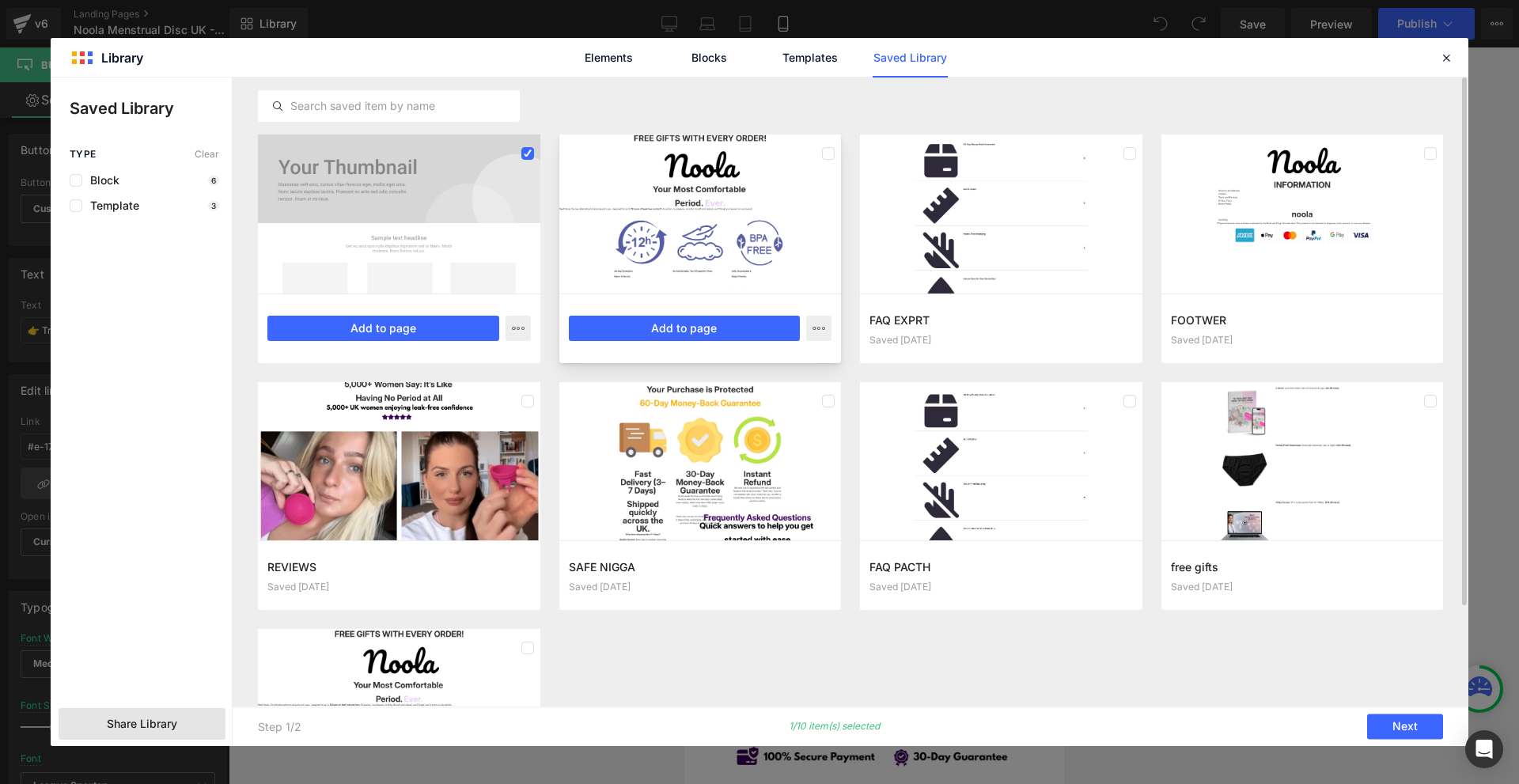
click at [713, 222] on div at bounding box center [700, 214] width 282 height 159
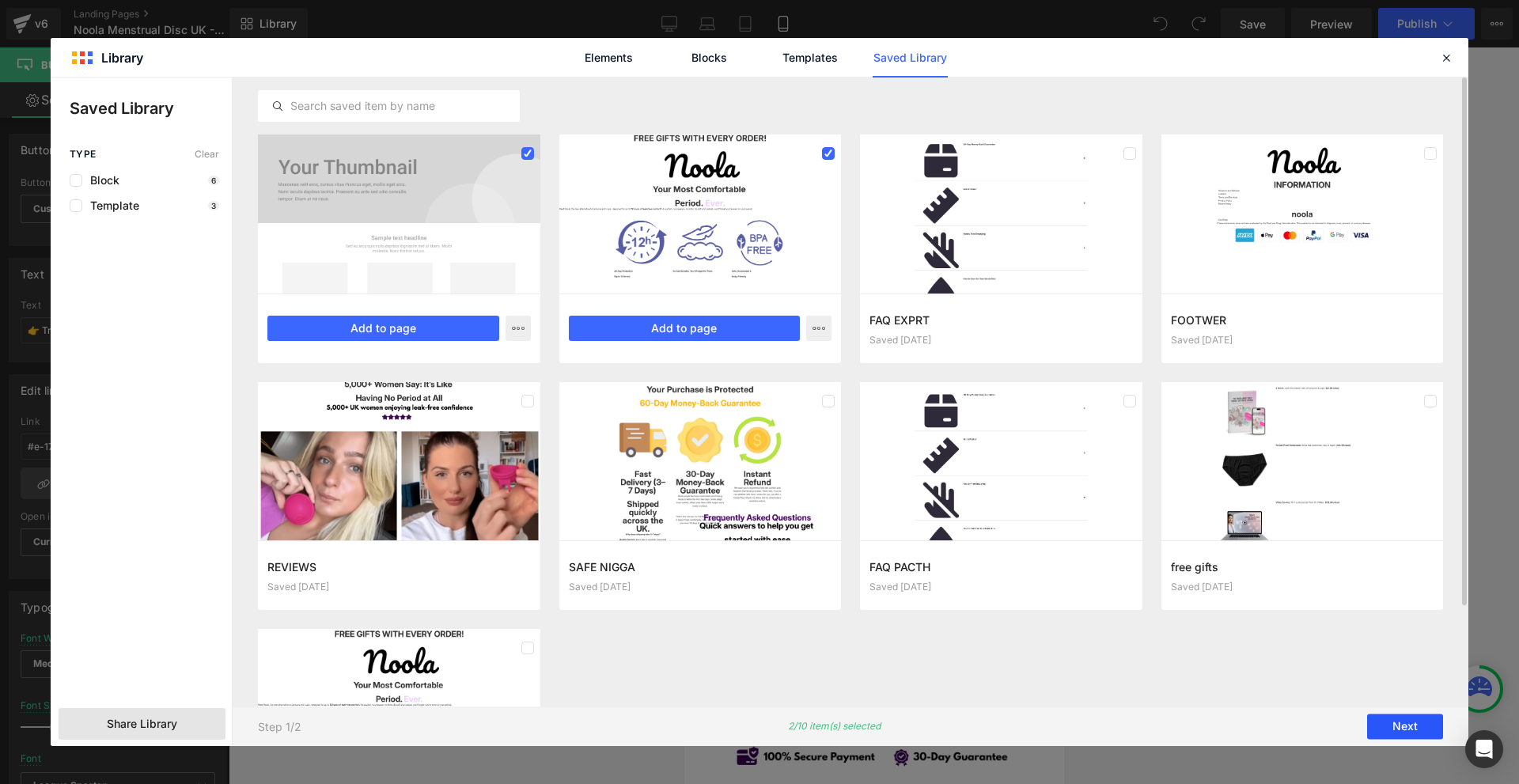
click at [1410, 723] on button "Next" at bounding box center [1405, 727] width 76 height 25
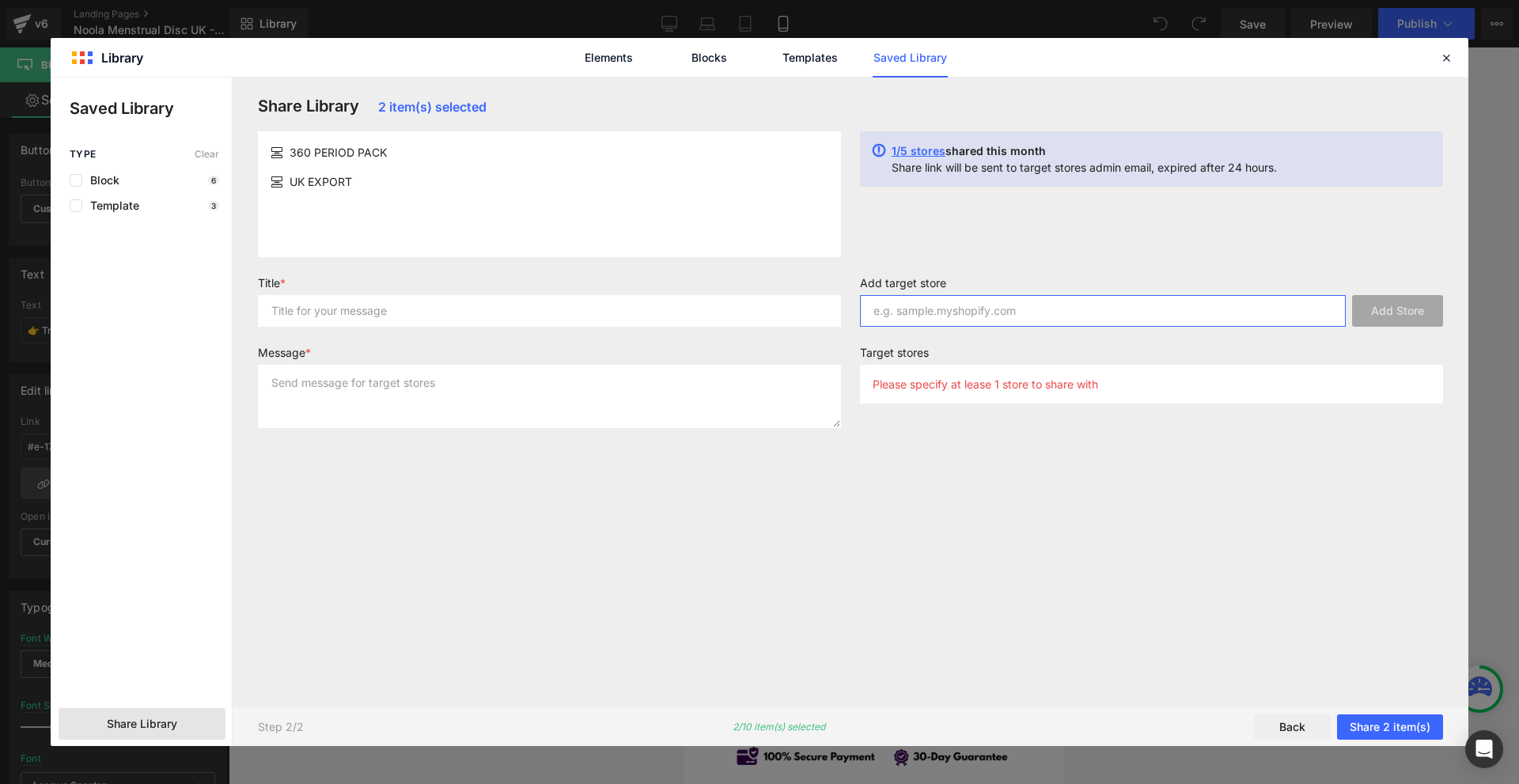
click at [974, 316] on input "text" at bounding box center [1103, 311] width 486 height 31
paste input "[DOMAIN_NAME]"
type input "[DOMAIN_NAME]"
click at [677, 313] on input "text" at bounding box center [549, 311] width 583 height 31
type input "ASD"
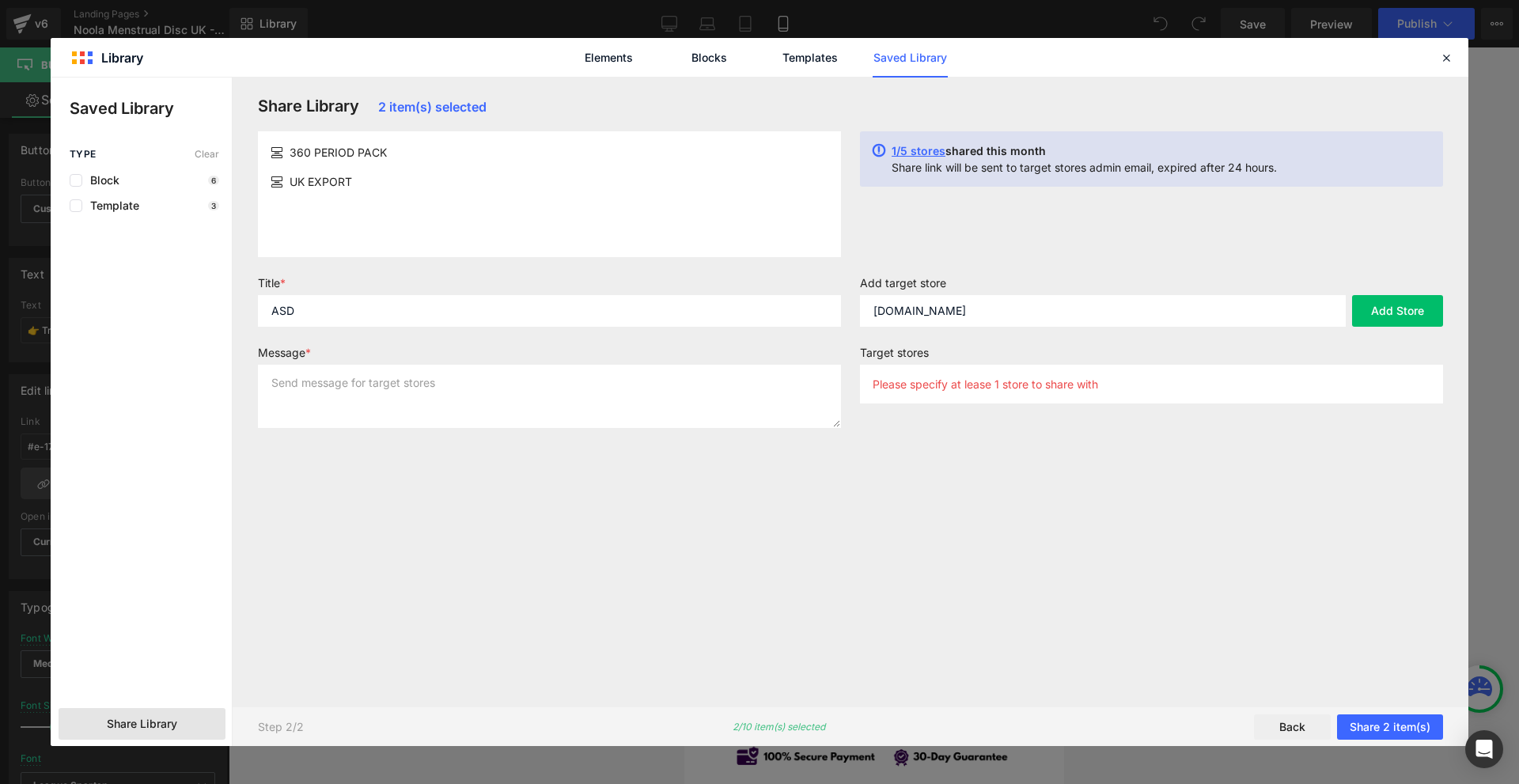
click at [524, 363] on label "Message *" at bounding box center [549, 356] width 583 height 19
click at [479, 374] on textarea at bounding box center [549, 396] width 583 height 63
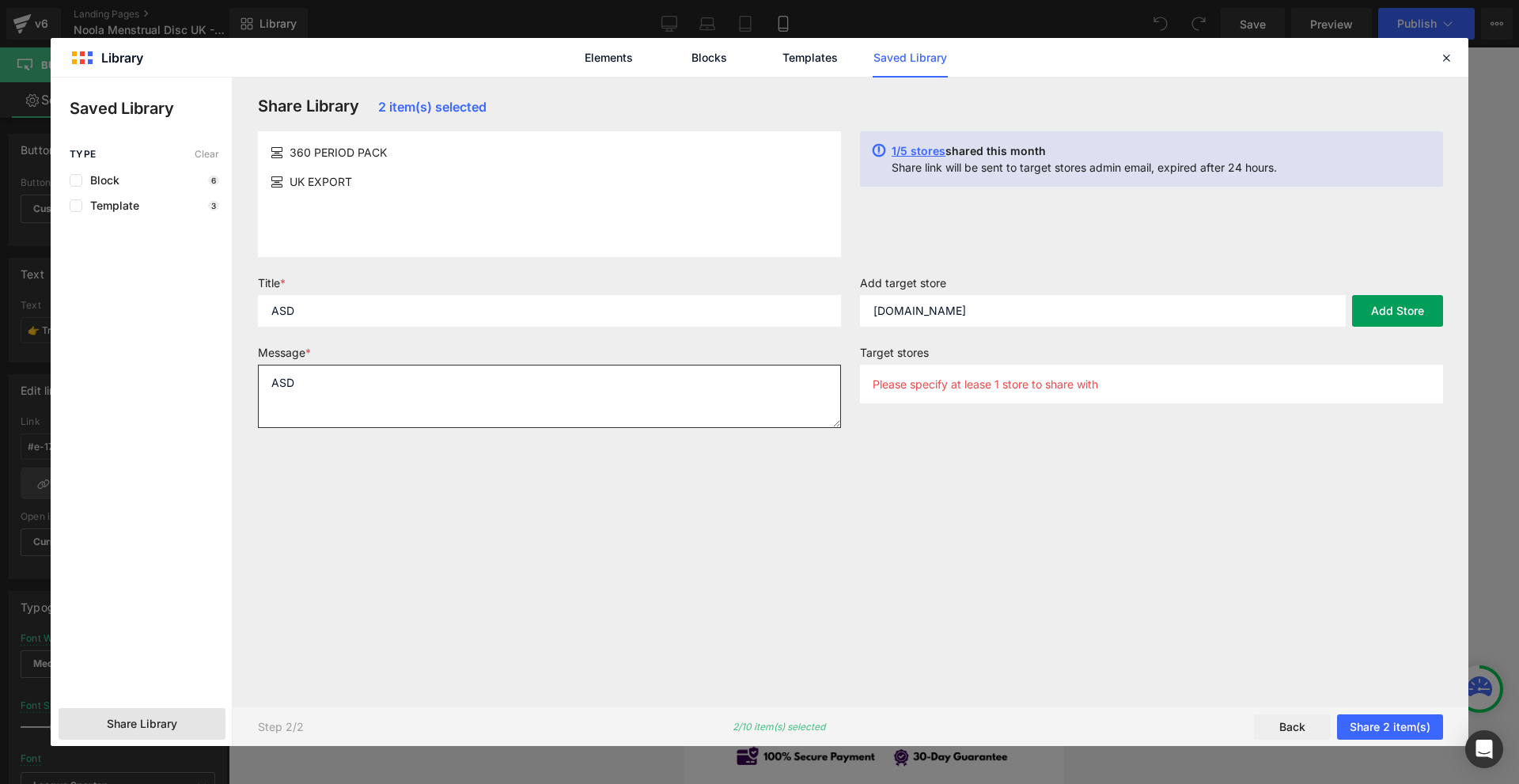
type textarea "ASD"
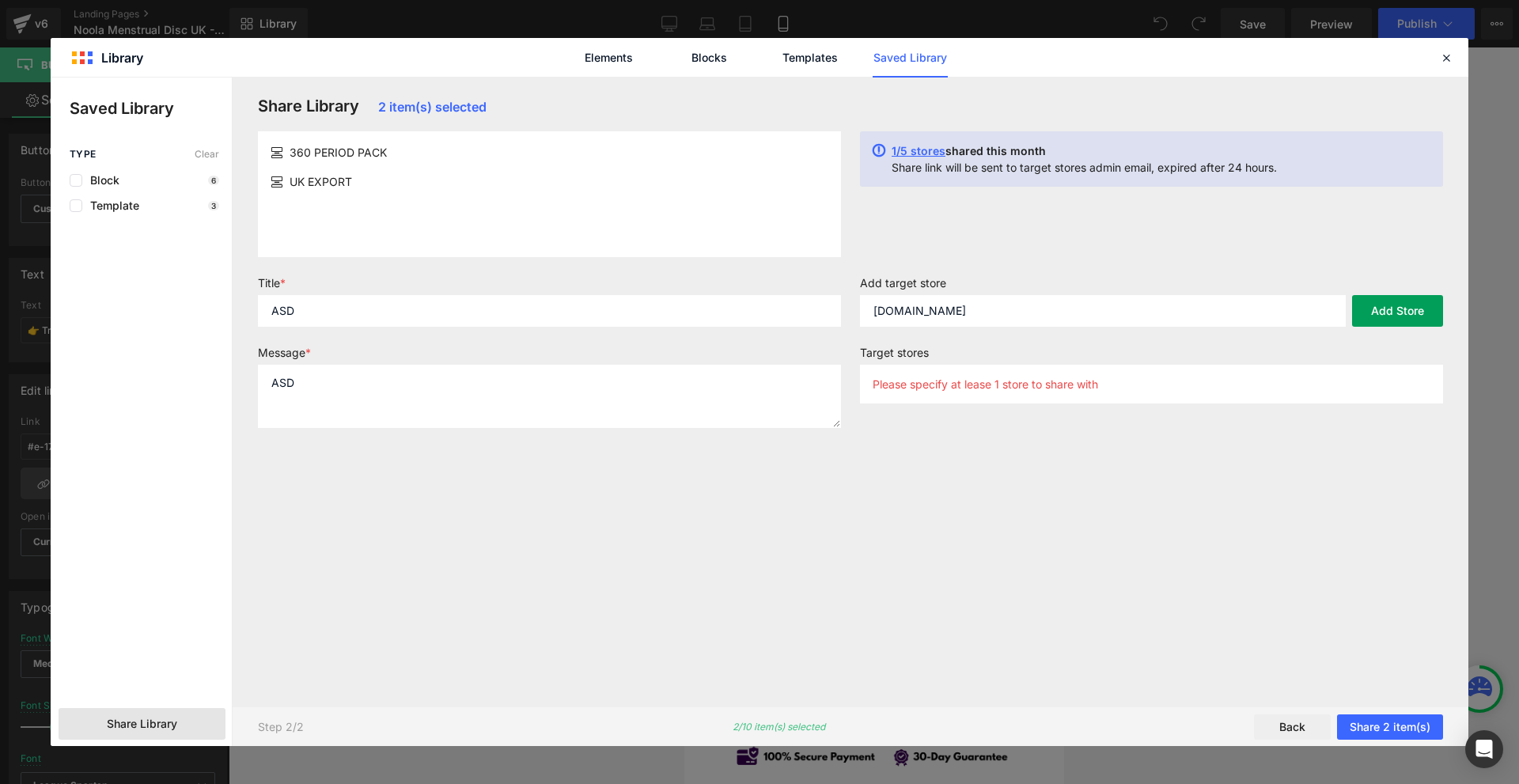
click at [1419, 316] on button "Add Store" at bounding box center [1397, 311] width 91 height 31
click at [1400, 724] on button "Share 2 item(s)" at bounding box center [1389, 727] width 106 height 25
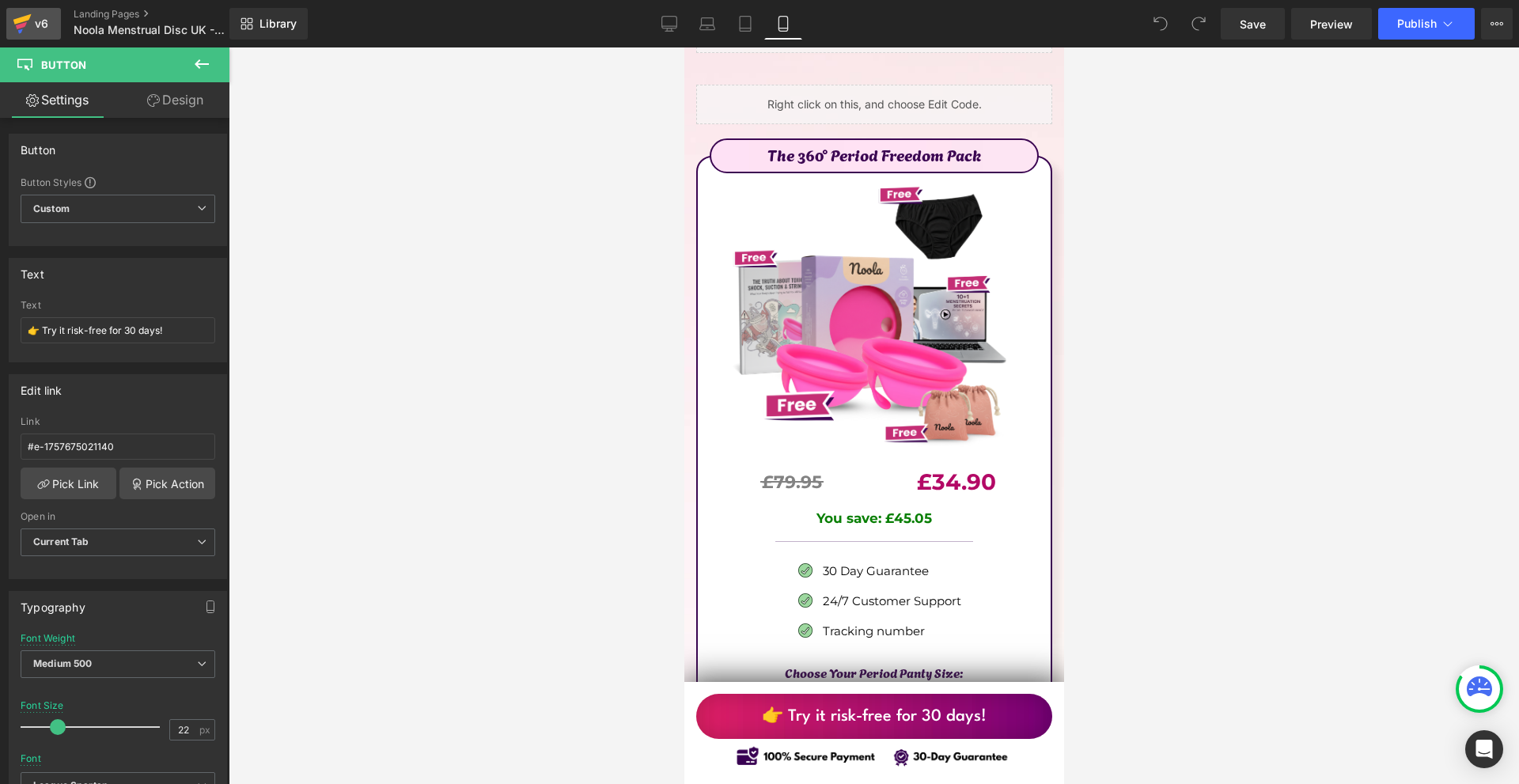
click at [42, 26] on div "v6" at bounding box center [41, 23] width 20 height 20
